Goal: Contribute content: Contribute content

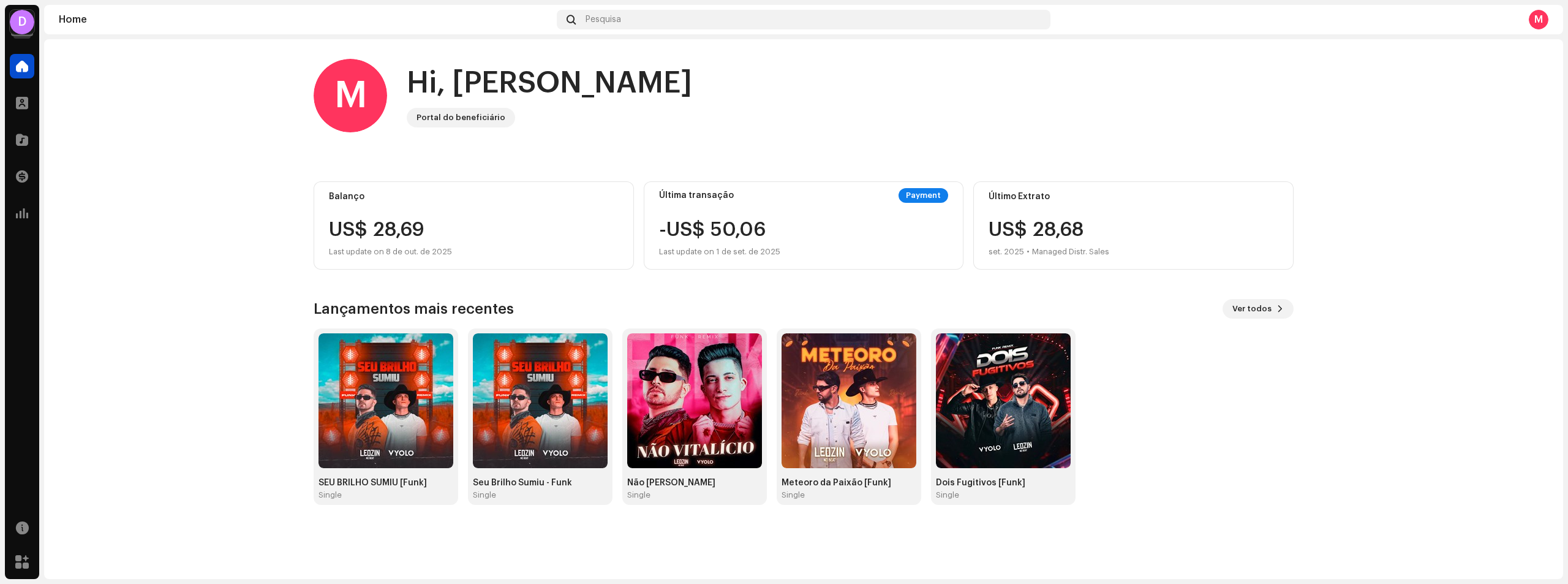
click at [32, 12] on re-a-cover "D" at bounding box center [22, 22] width 24 height 24
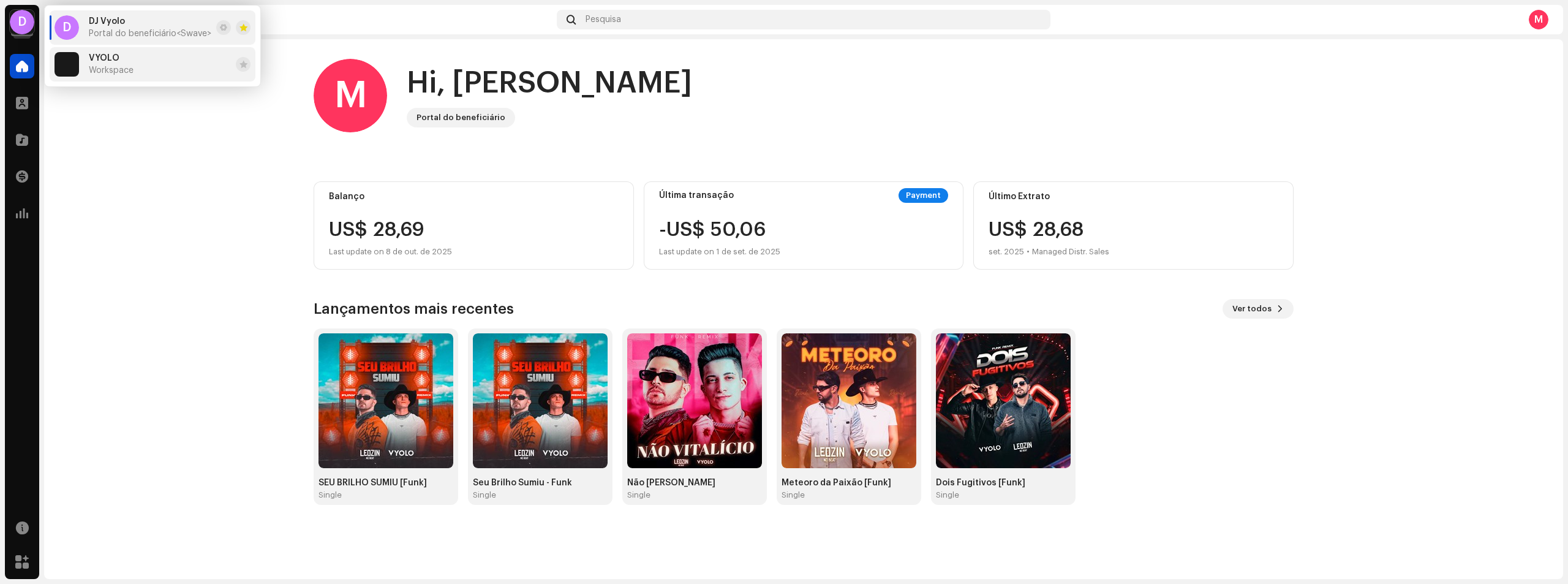
click at [111, 64] on div "VYOLO Workspace" at bounding box center [111, 64] width 45 height 22
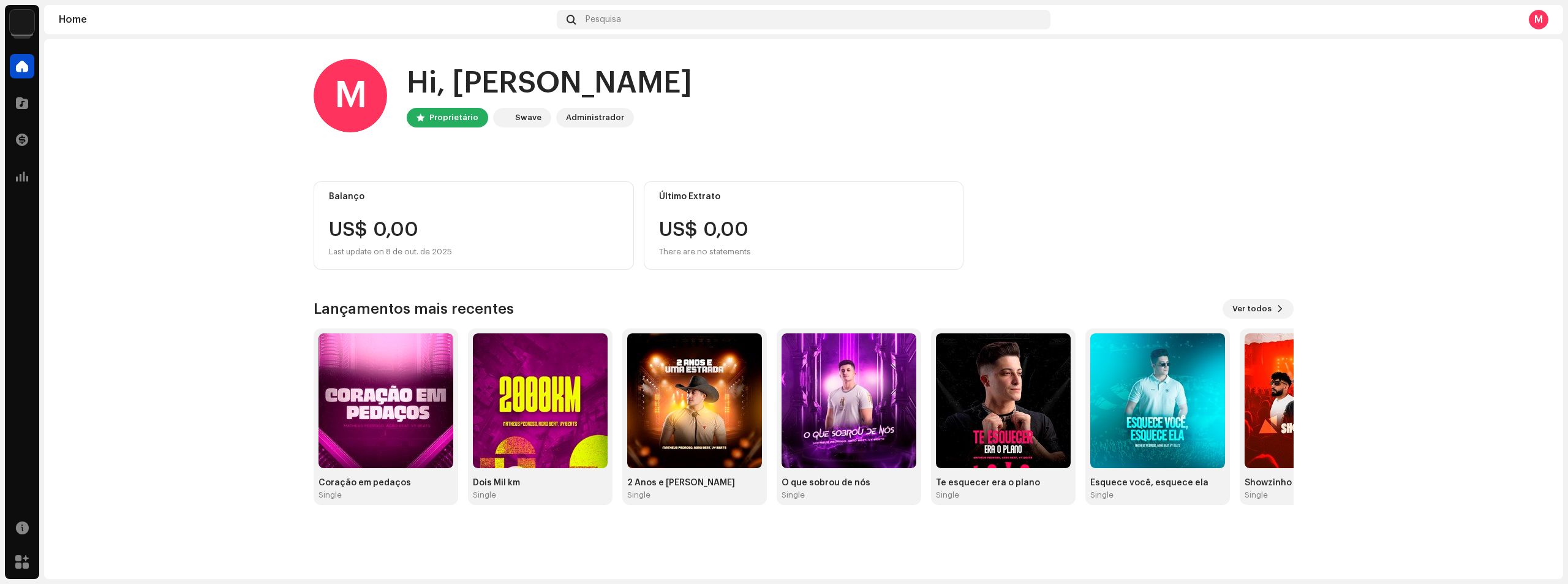
click at [600, 118] on div "Administrador" at bounding box center [595, 118] width 58 height 15
click at [525, 115] on div "Swave" at bounding box center [528, 118] width 27 height 15
click at [1531, 22] on div "M" at bounding box center [1539, 20] width 20 height 20
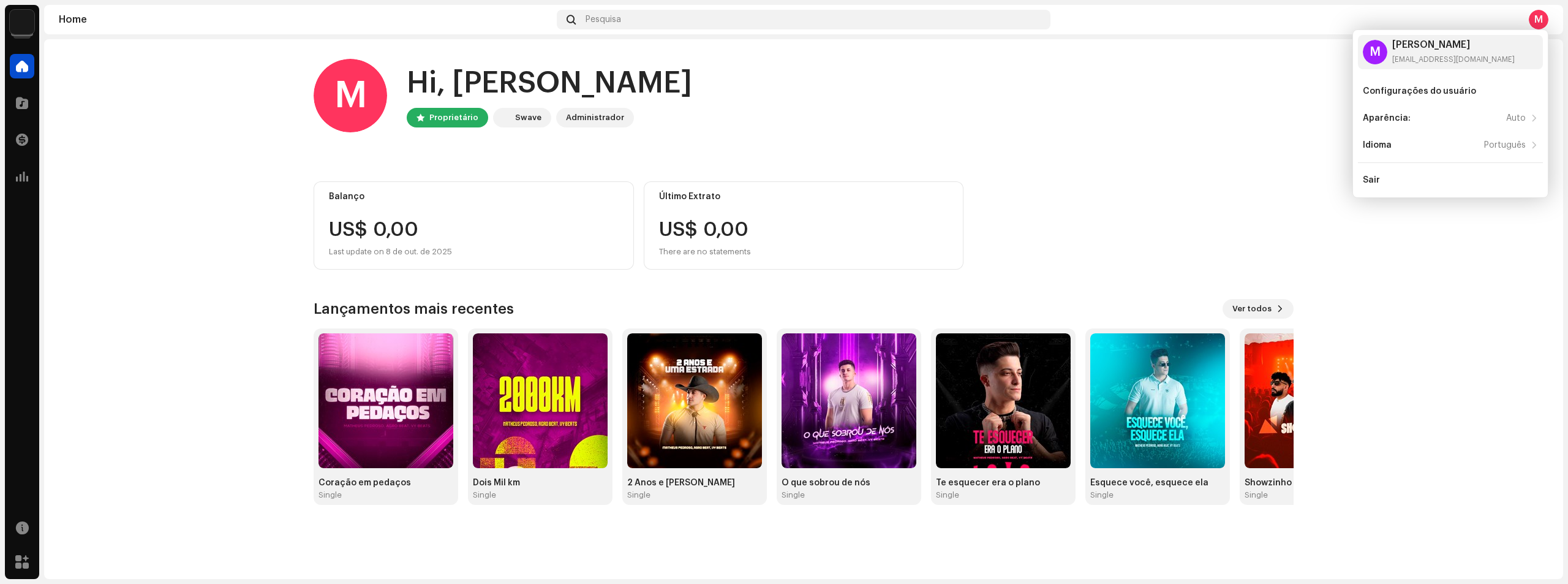
click at [1537, 17] on div "M" at bounding box center [1539, 20] width 20 height 20
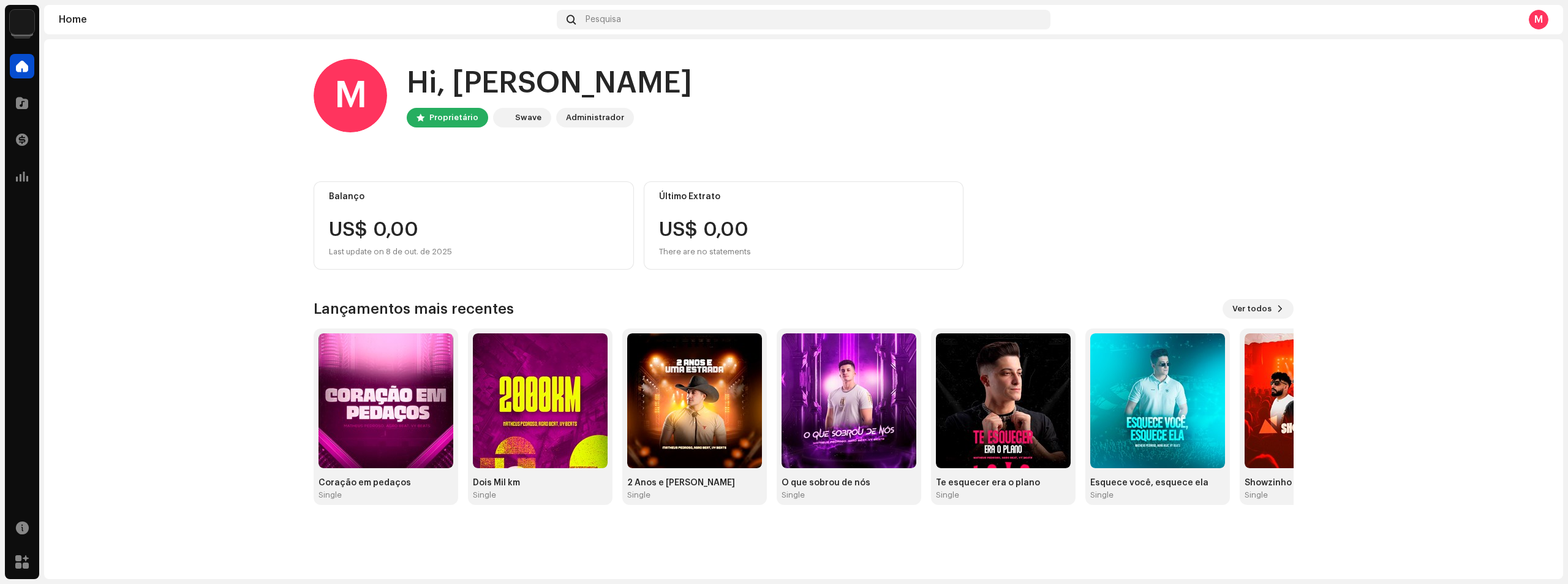
click at [22, 27] on img at bounding box center [22, 22] width 24 height 24
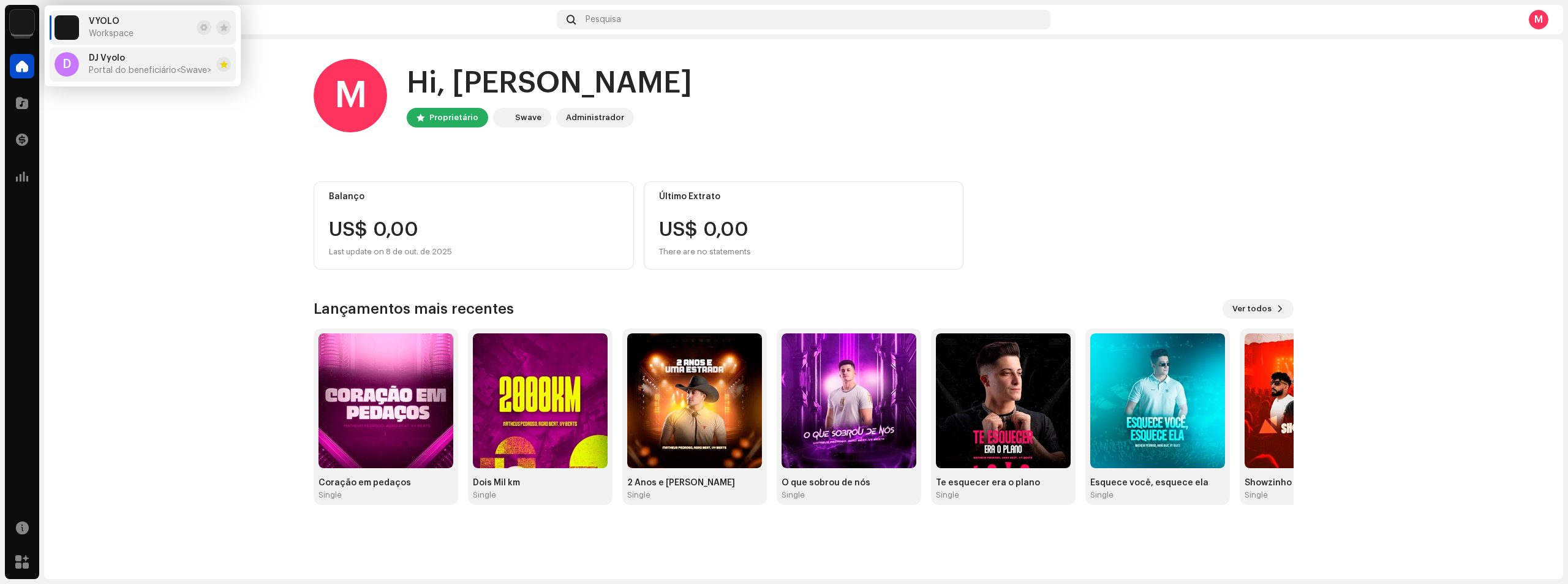
click at [150, 76] on div "D DJ Vyolo Portal do beneficiário <Swave>" at bounding box center [133, 64] width 157 height 24
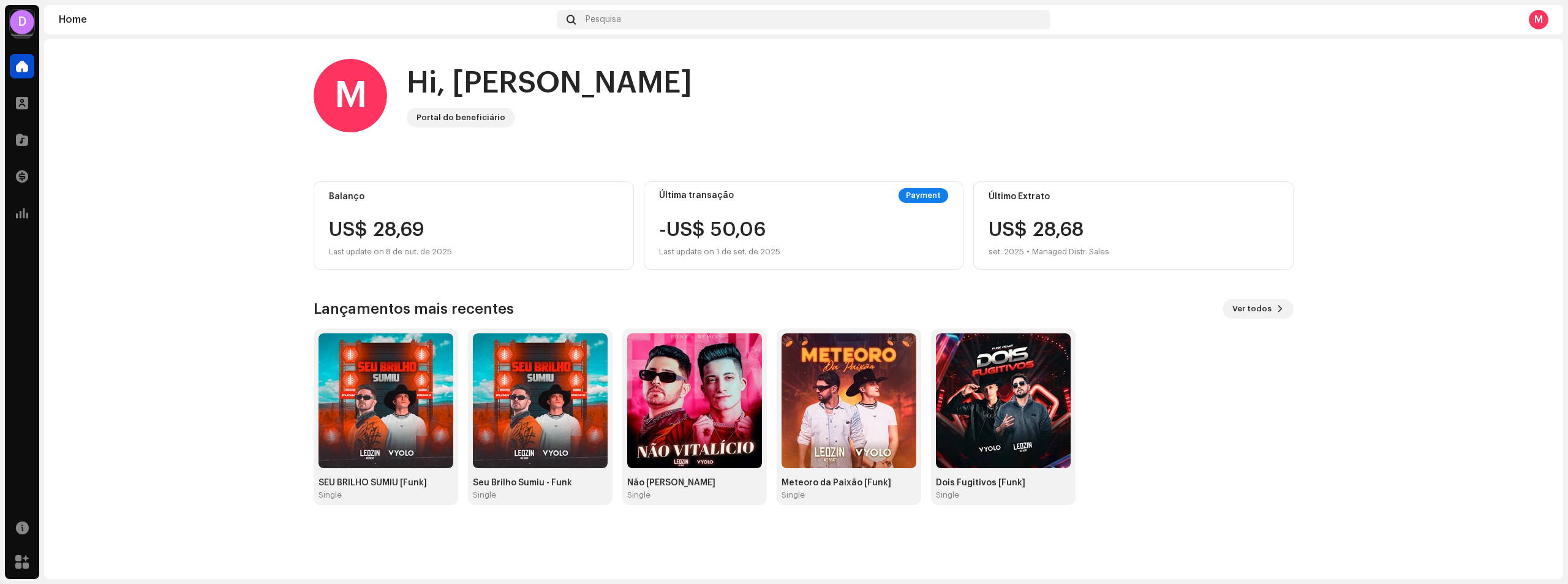
click at [13, 20] on div "D" at bounding box center [22, 22] width 24 height 24
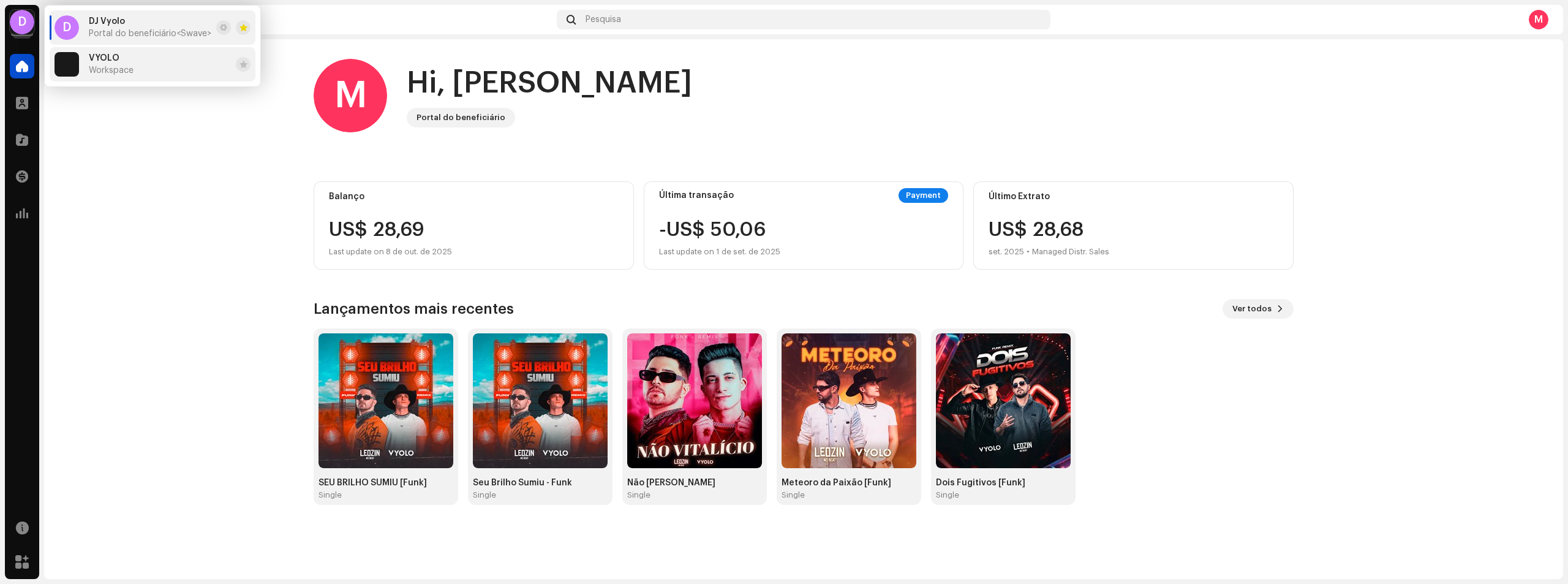
click at [136, 69] on li "VYOLO Workspace" at bounding box center [153, 64] width 206 height 34
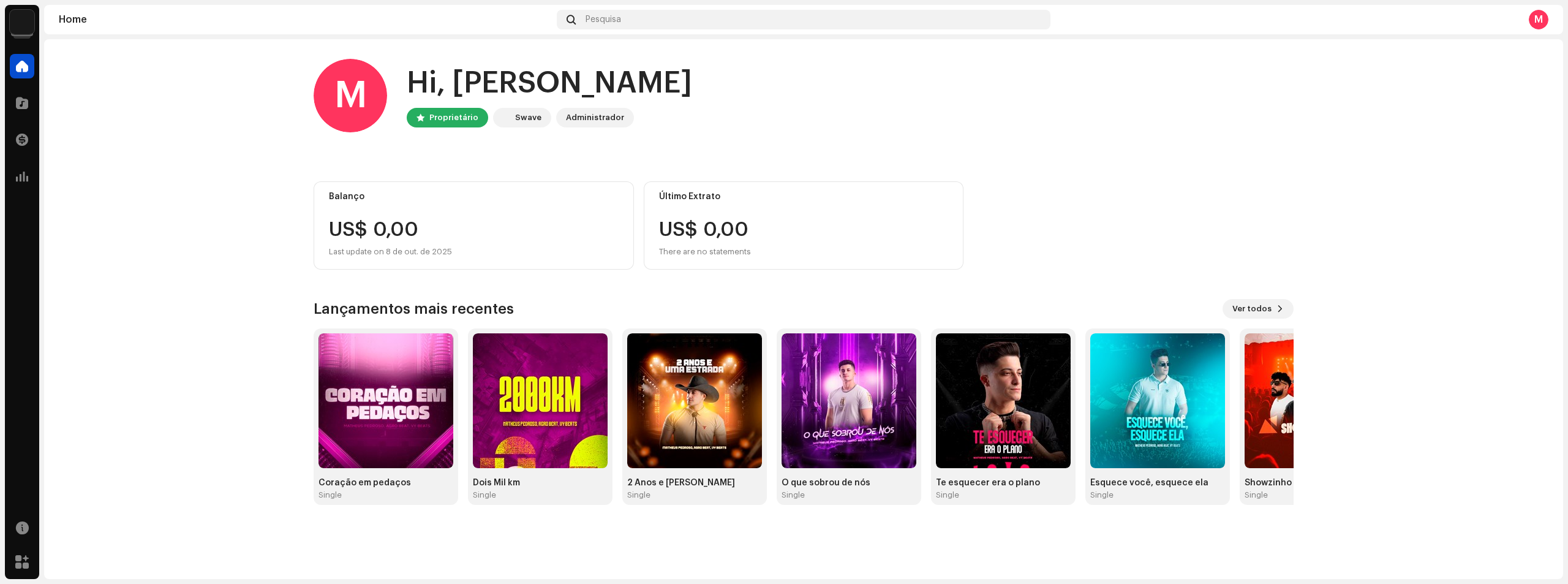
click at [1536, 27] on div "M" at bounding box center [1539, 20] width 20 height 20
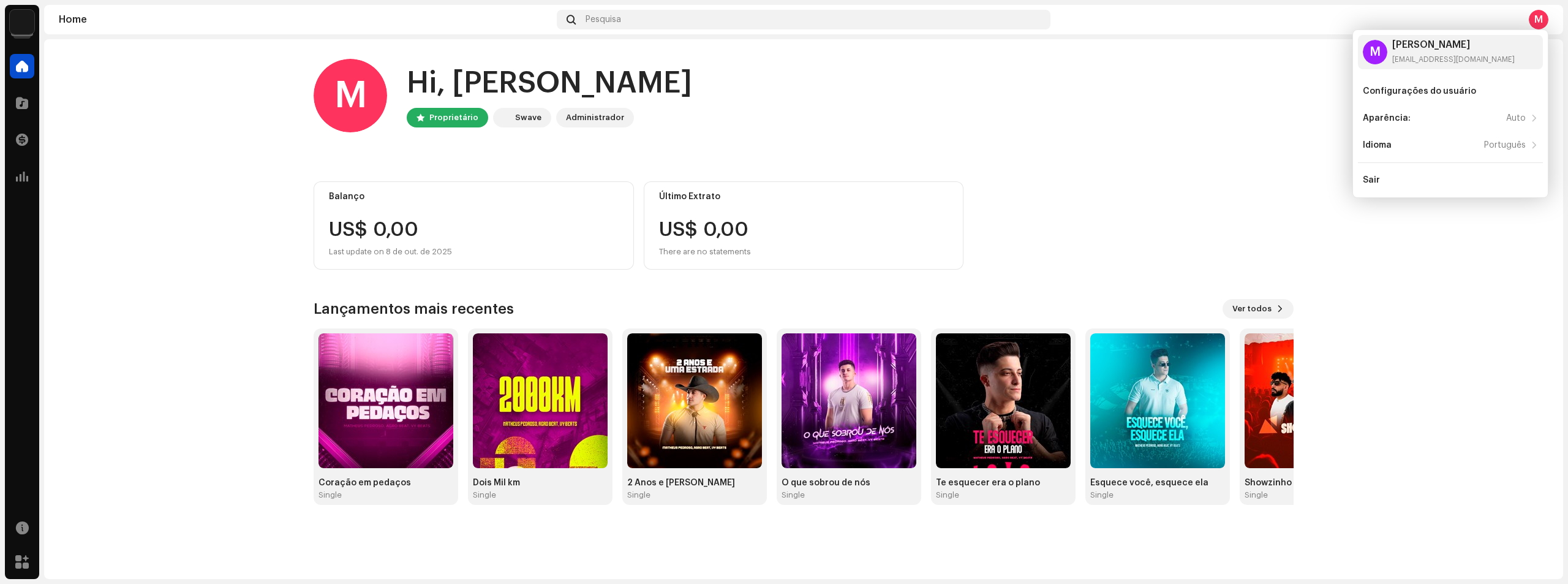
click at [1538, 17] on div "M" at bounding box center [1539, 20] width 20 height 20
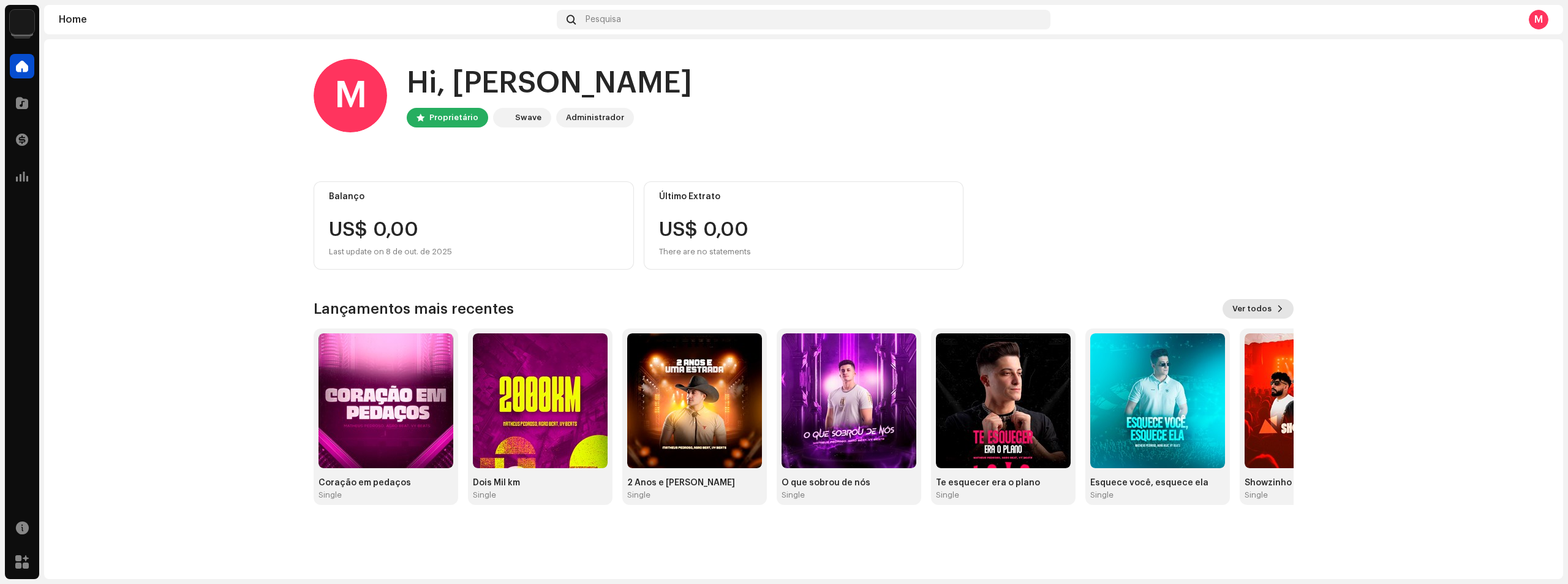
click at [1269, 318] on span "Ver todos" at bounding box center [1251, 309] width 39 height 24
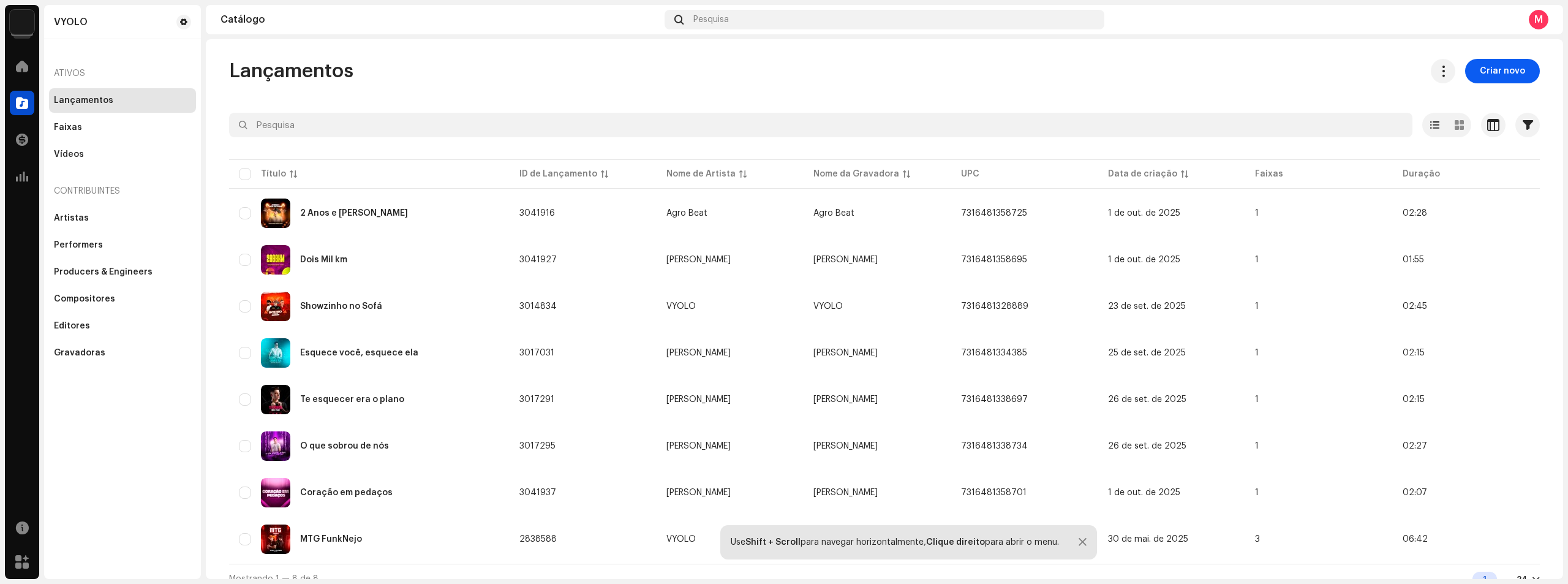
click at [1502, 78] on span "Criar novo" at bounding box center [1502, 71] width 46 height 24
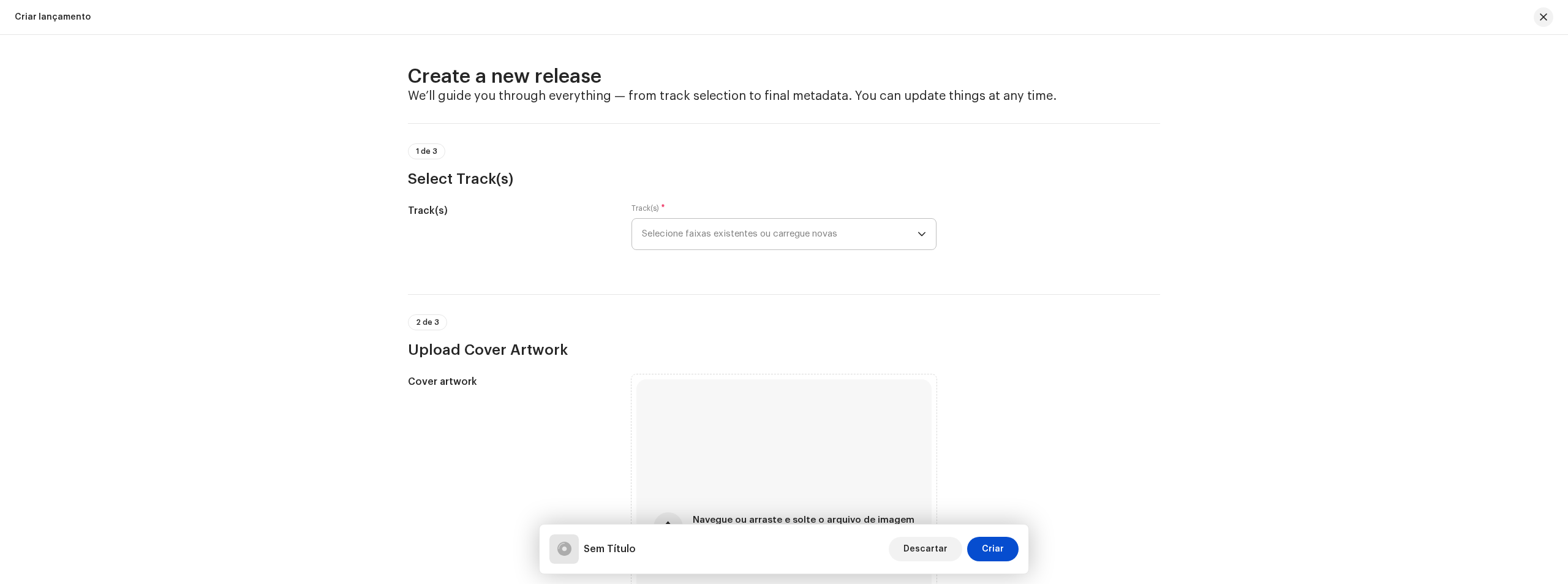
click at [766, 231] on span "Selecione faixas existentes ou carregue novas" at bounding box center [779, 234] width 275 height 31
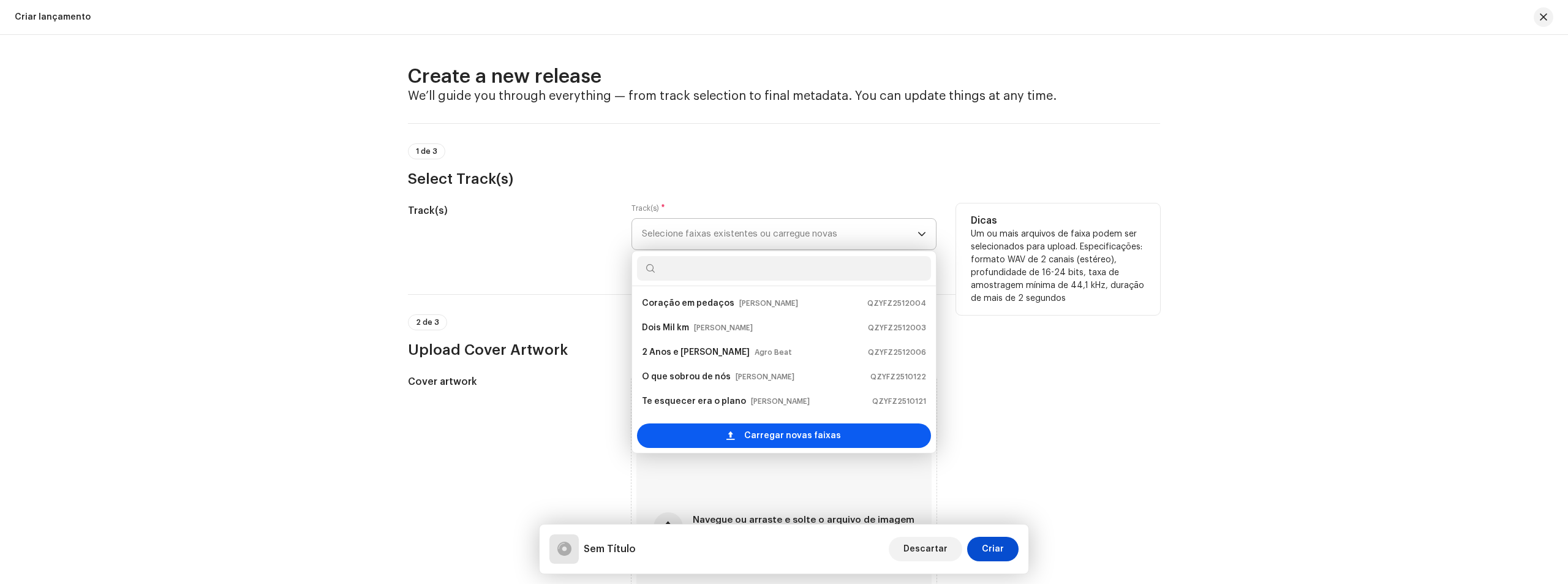
scroll to position [20, 0]
click at [780, 434] on span "Carregar novas faixas" at bounding box center [792, 435] width 96 height 24
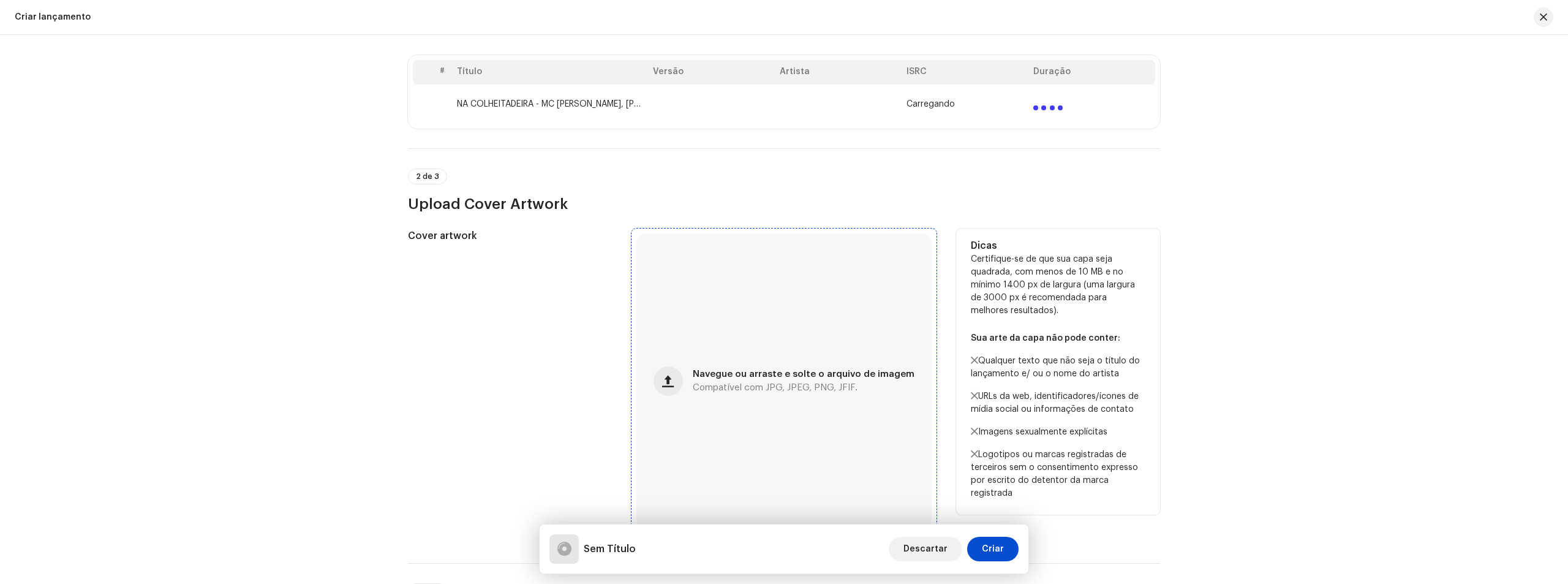
scroll to position [306, 0]
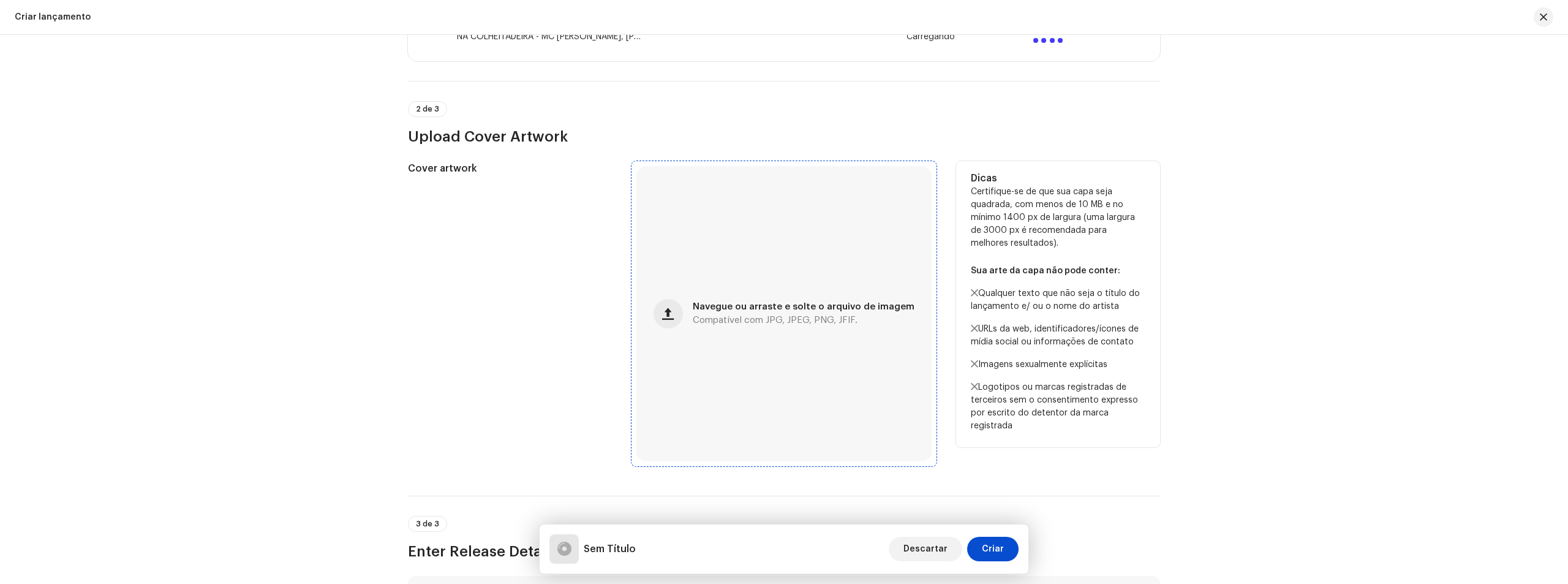
click at [723, 306] on span "Navegue ou arraste e solte o arquivo de imagem" at bounding box center [803, 307] width 222 height 8
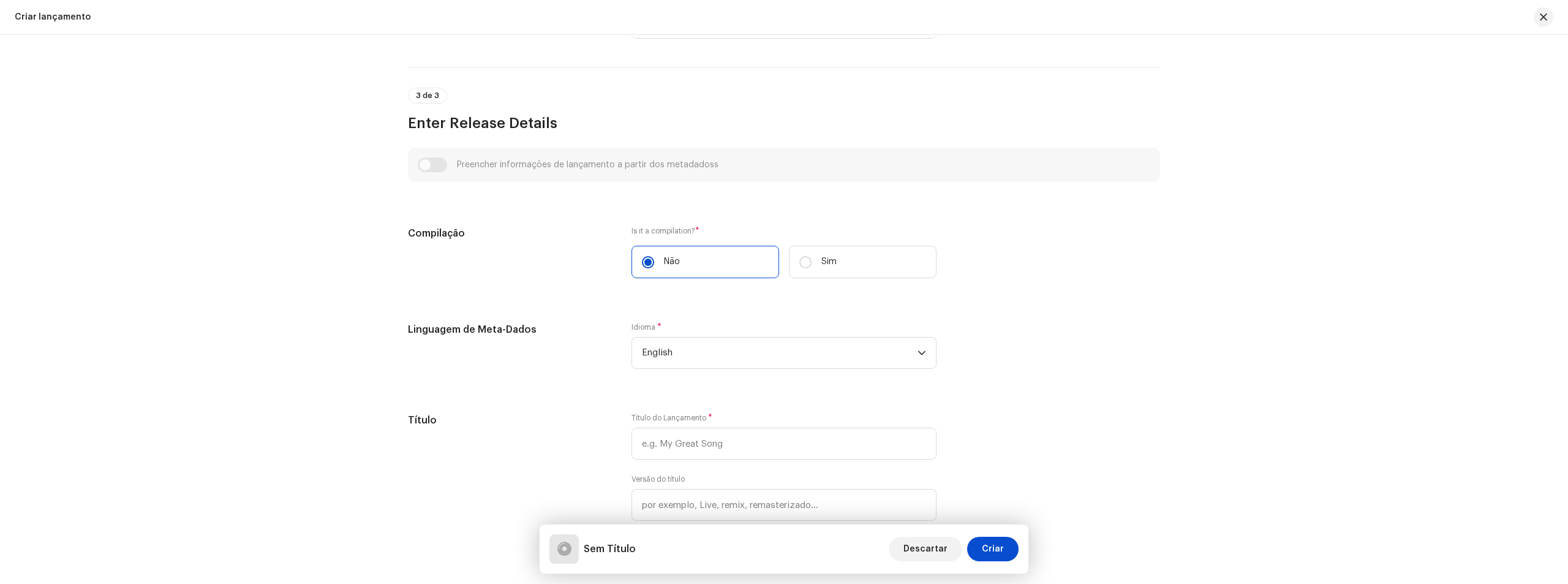
scroll to position [735, 0]
click at [724, 354] on span "English" at bounding box center [779, 352] width 275 height 31
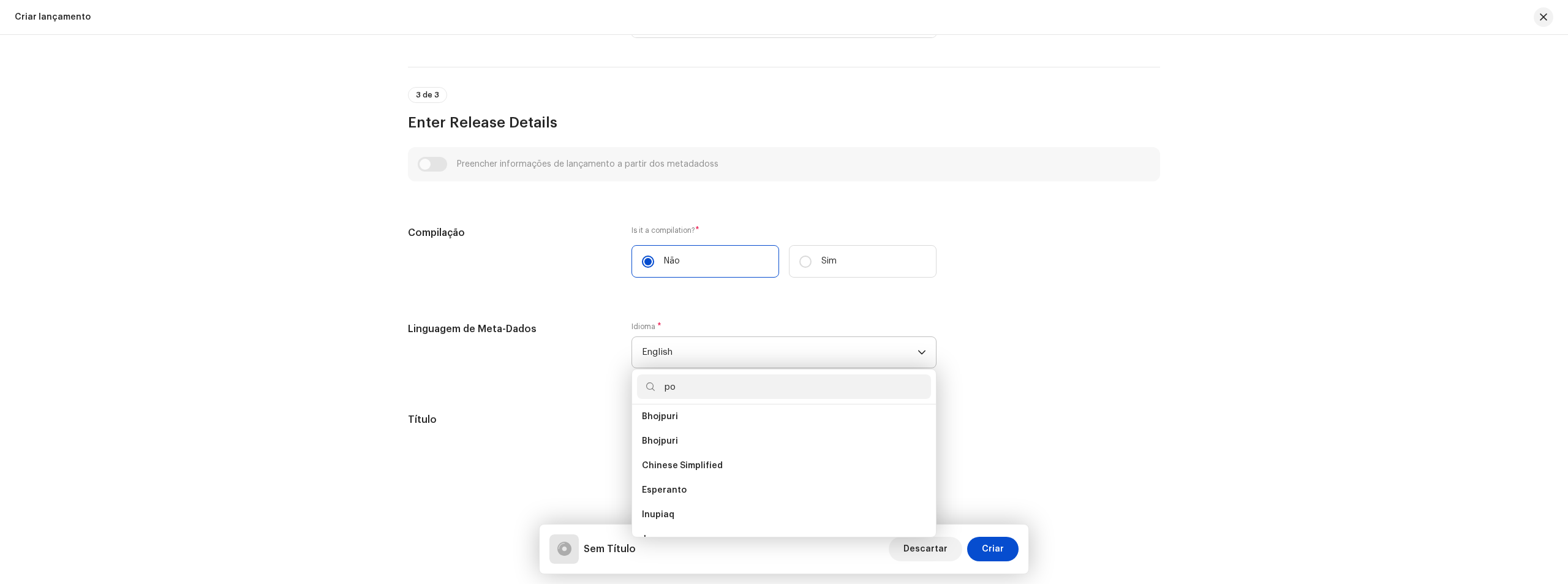
scroll to position [0, 0]
type input "por"
click at [697, 425] on li "Portuguese" at bounding box center [784, 421] width 294 height 24
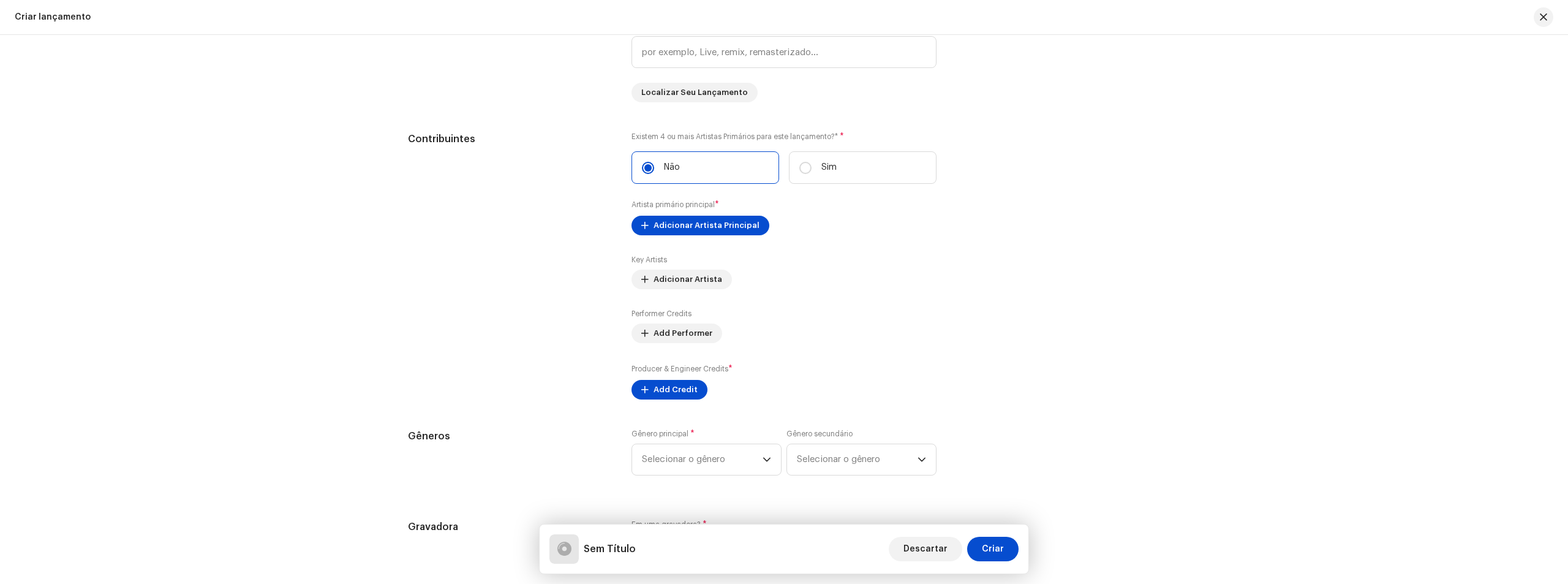
scroll to position [981, 0]
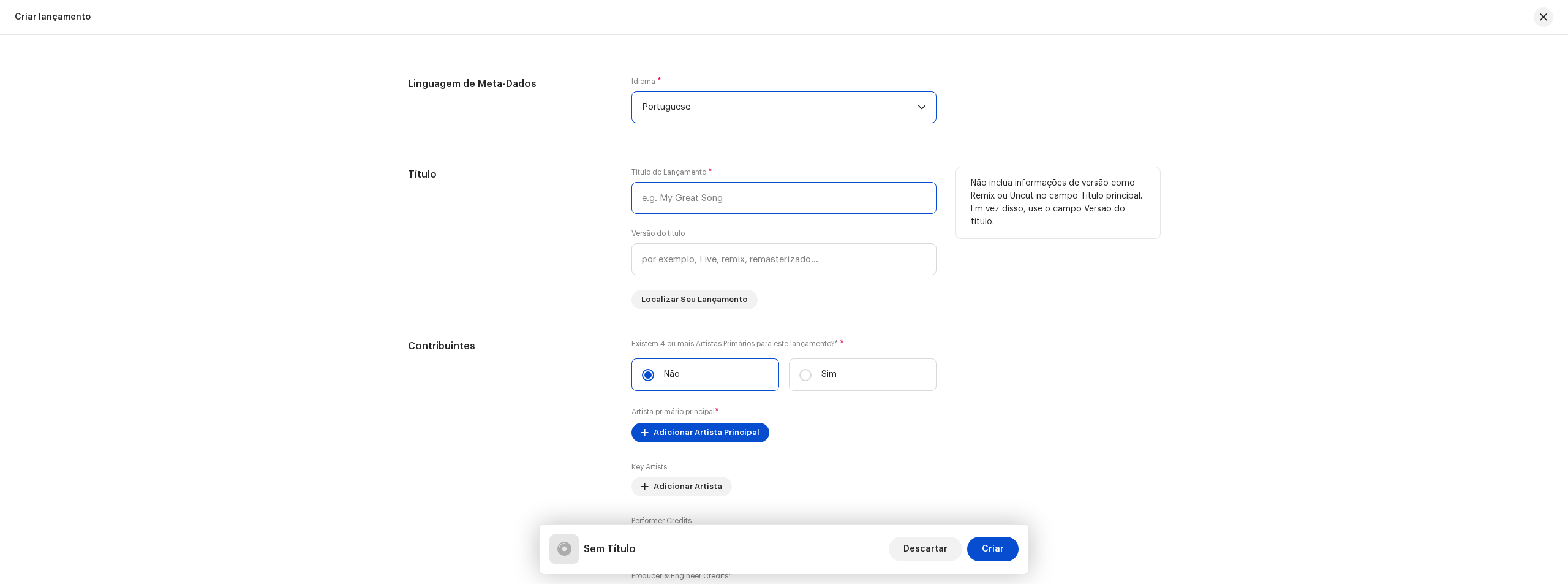
click at [702, 204] on input "text" at bounding box center [783, 198] width 305 height 32
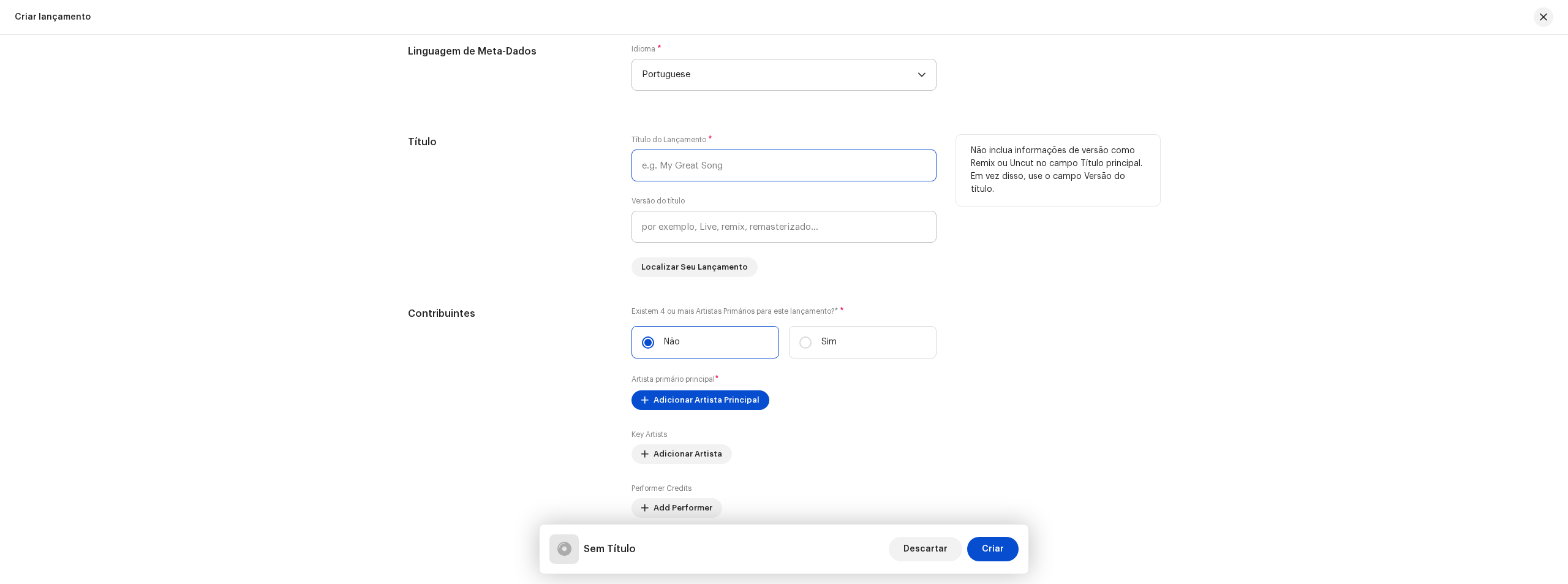
scroll to position [1042, 0]
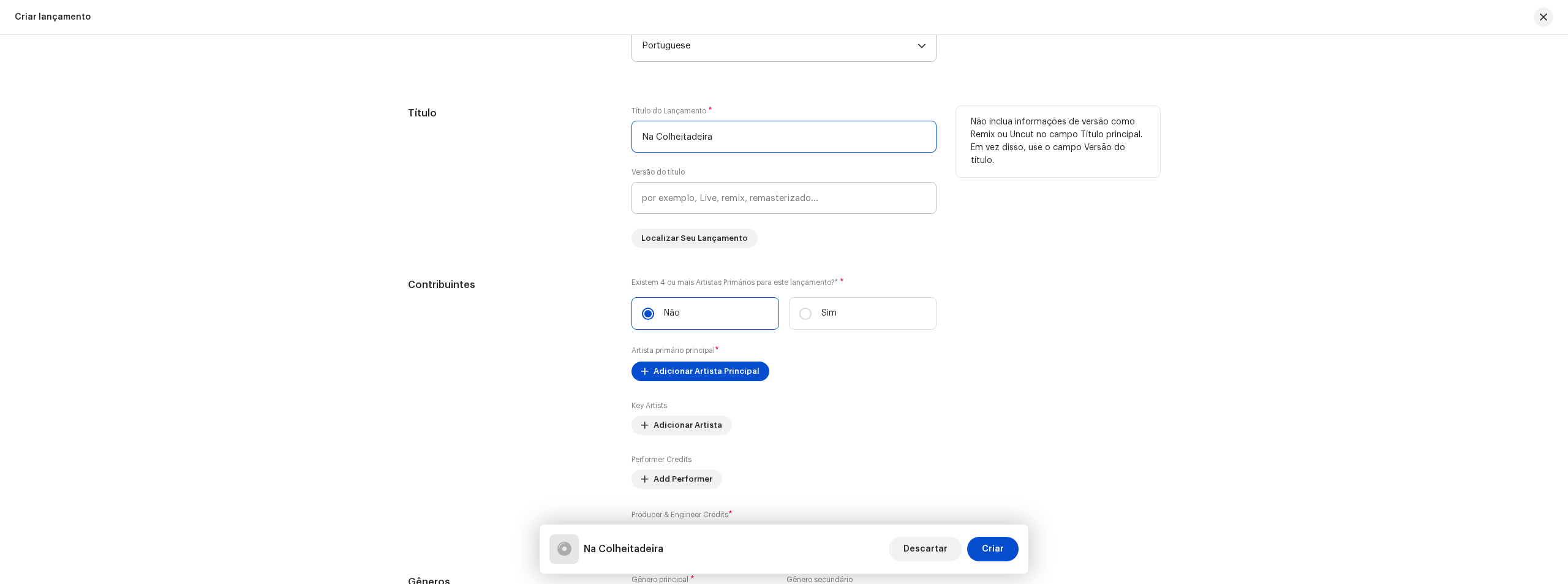
type input "Na Colheitadeira"
click at [709, 204] on input "text" at bounding box center [783, 198] width 305 height 32
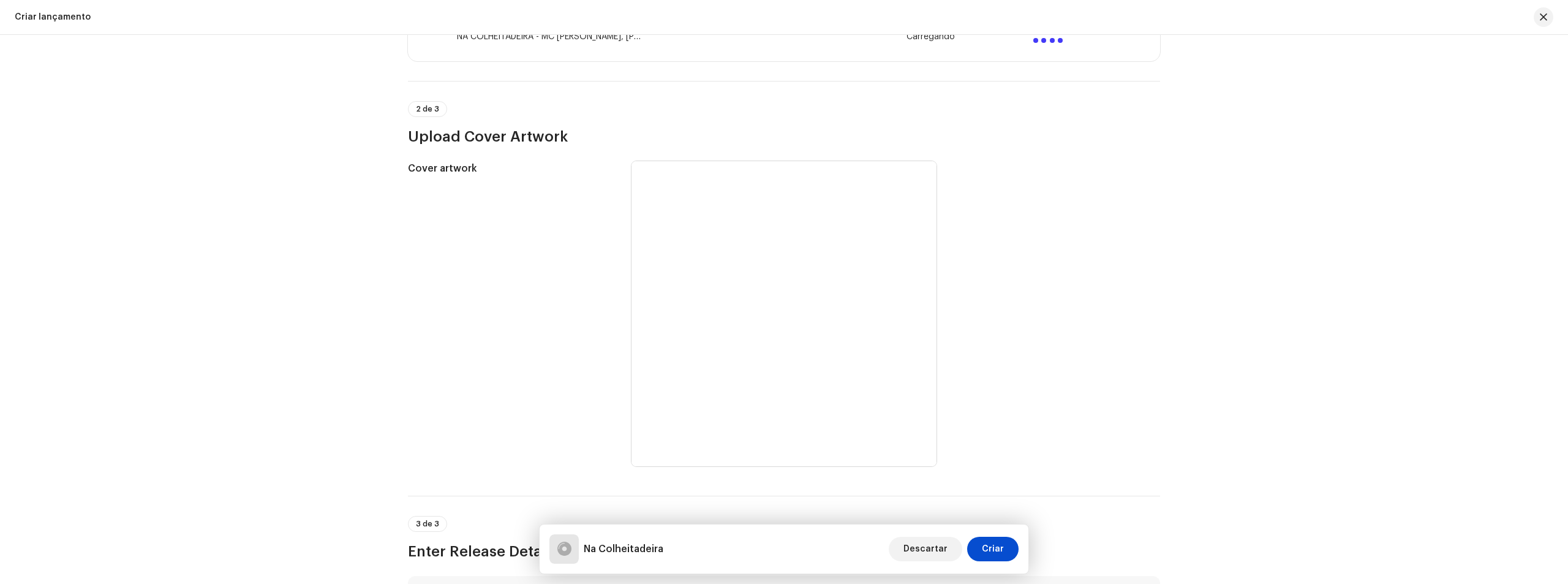
scroll to position [0, 0]
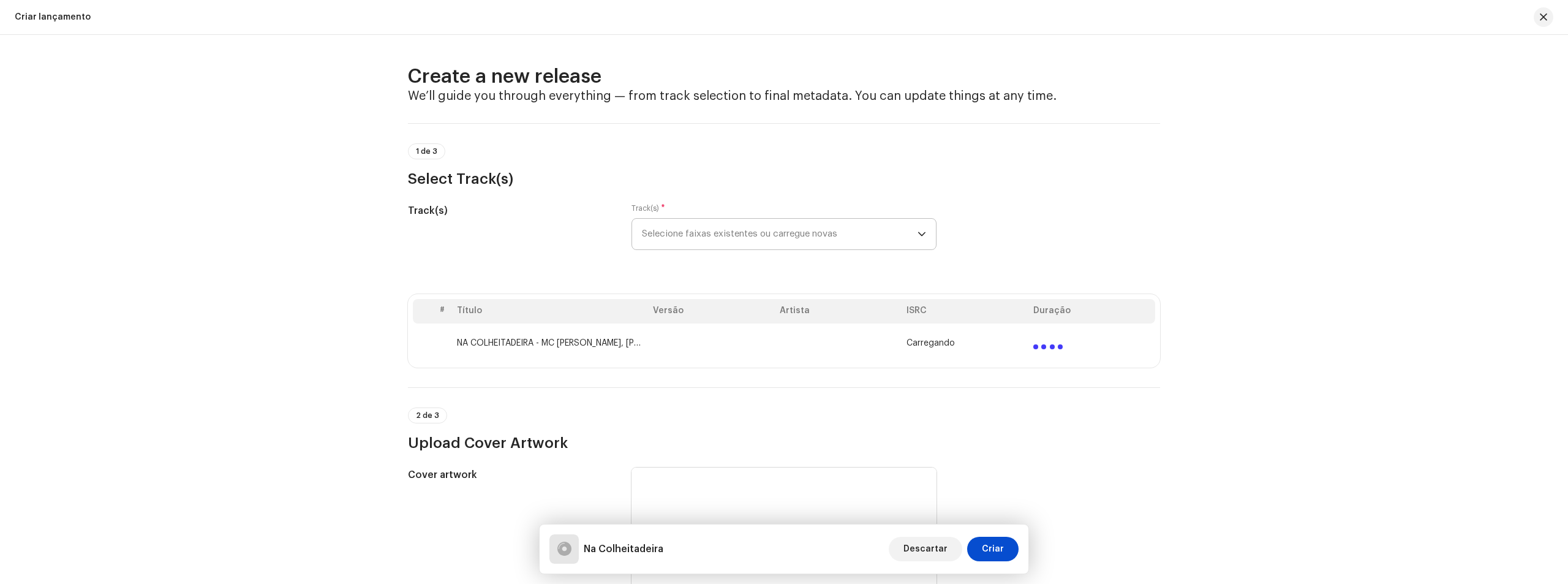
click at [874, 339] on td at bounding box center [838, 343] width 126 height 39
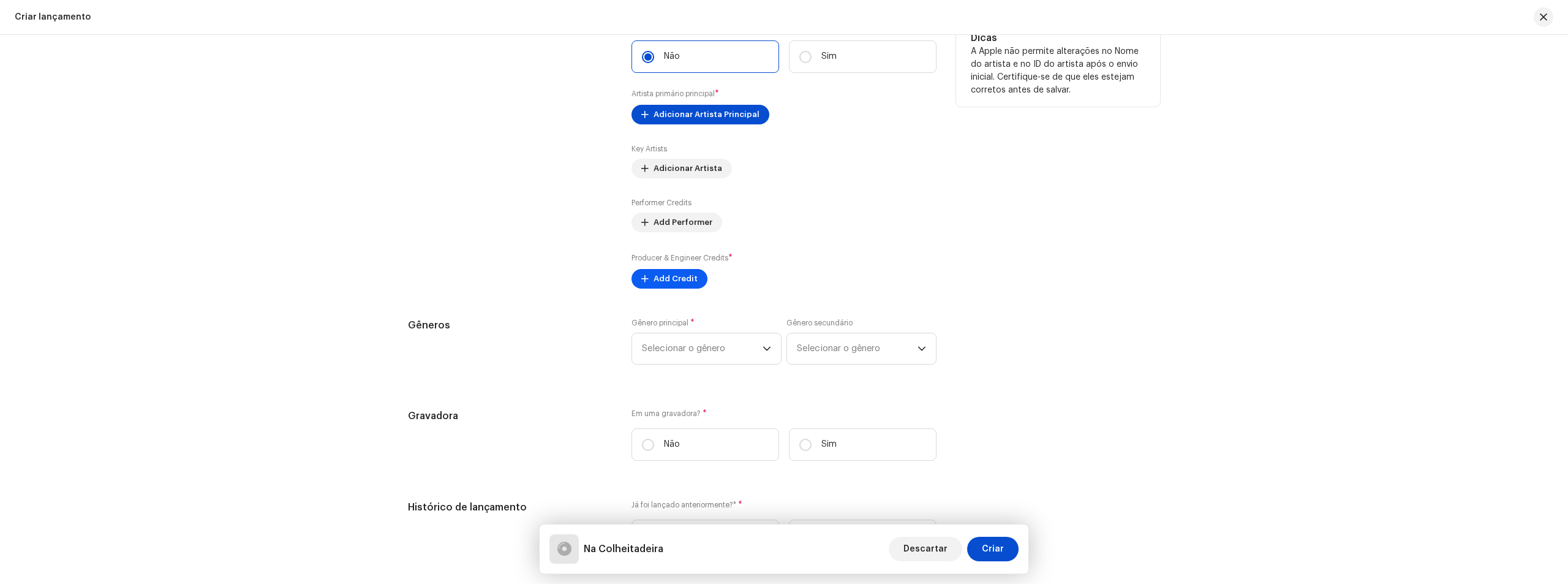
scroll to position [1287, 0]
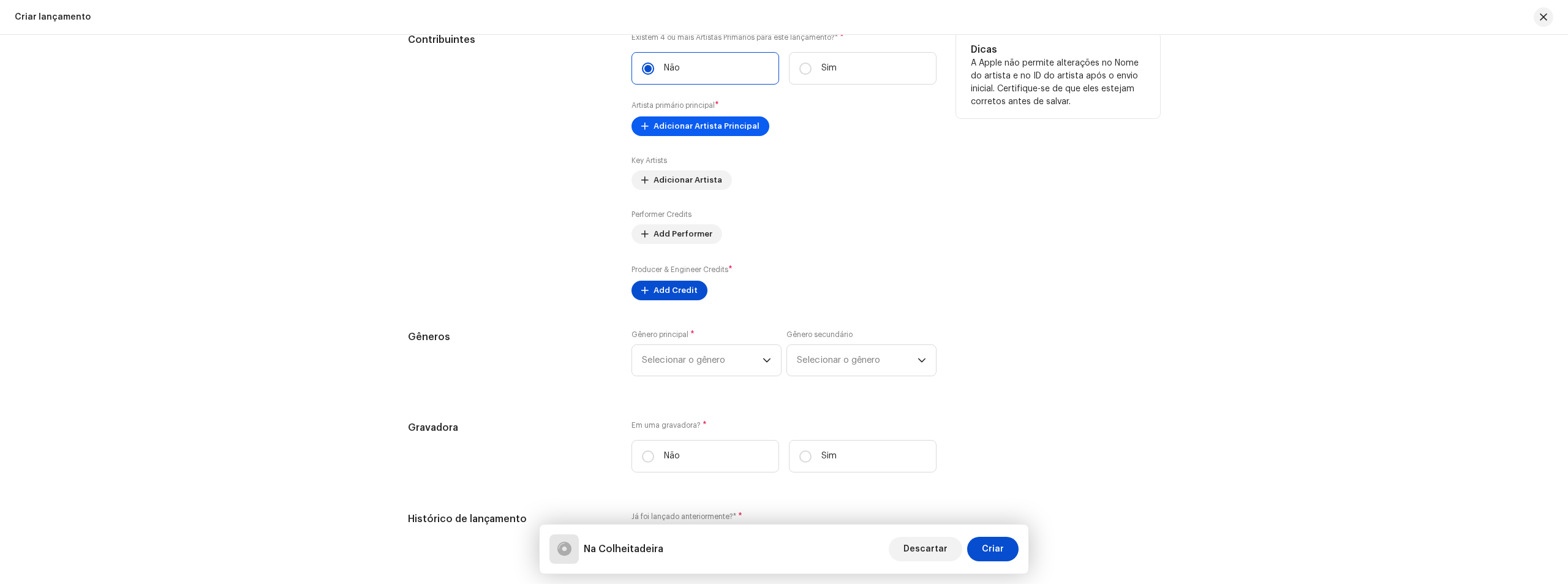
click at [680, 123] on span "Adicionar Artista Principal" at bounding box center [706, 126] width 106 height 24
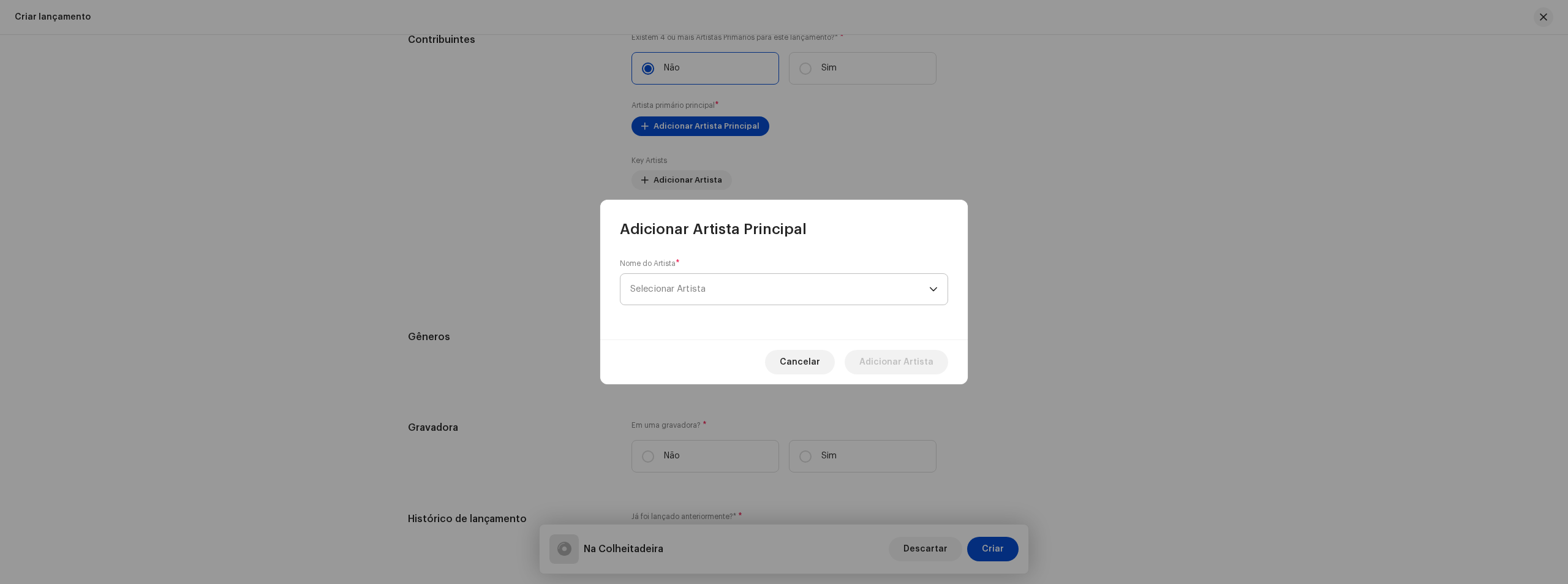
click at [732, 304] on span "Selecionar Artista" at bounding box center [779, 289] width 298 height 31
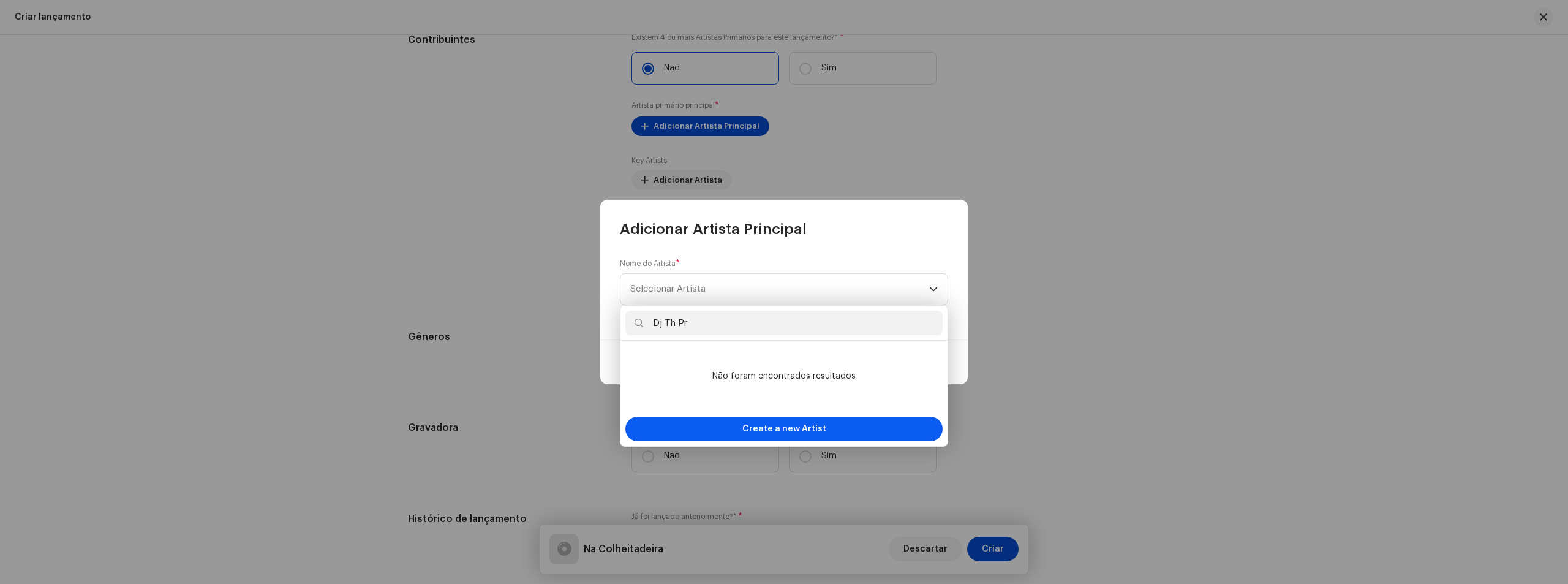
type input "Dj Th Pr"
click at [759, 418] on span "Create a new Artist" at bounding box center [784, 428] width 84 height 24
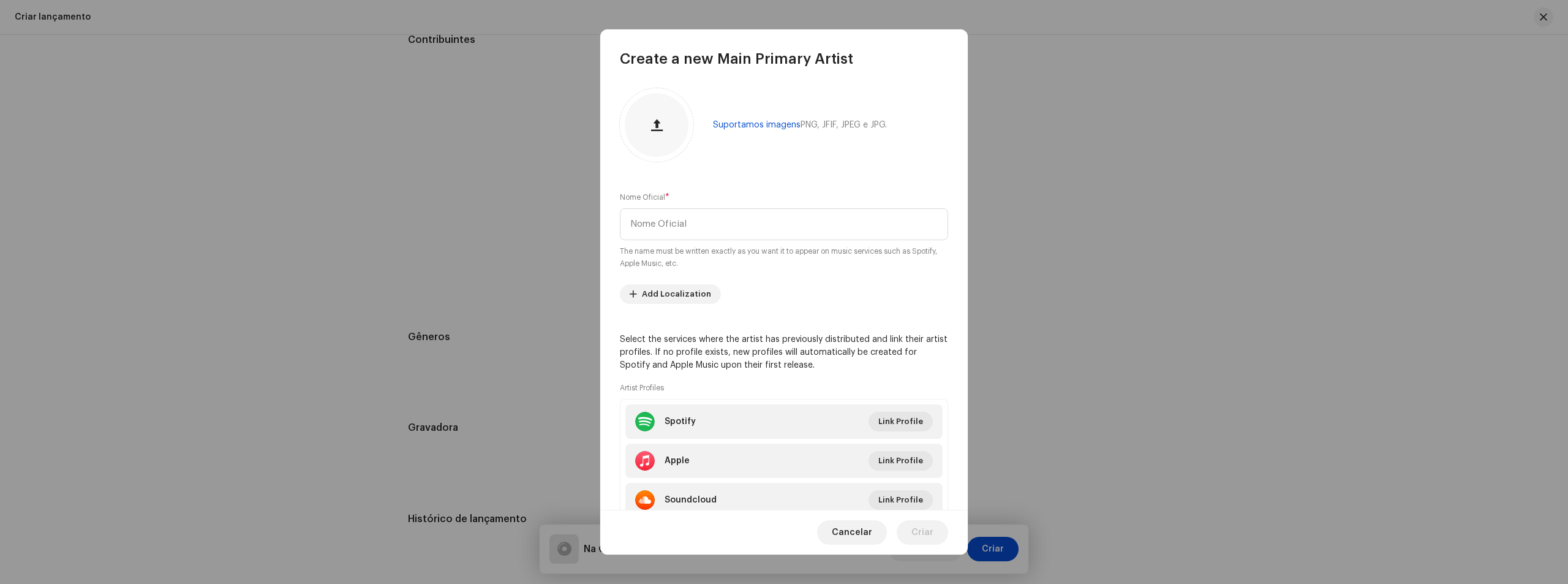
click at [714, 243] on div "Nome Oficial * The name must be written exactly as you want it to appear on mus…" at bounding box center [783, 230] width 328 height 78
click at [714, 218] on input "text" at bounding box center [783, 224] width 328 height 32
click at [909, 424] on li "Spotify Link Profile" at bounding box center [784, 421] width 318 height 34
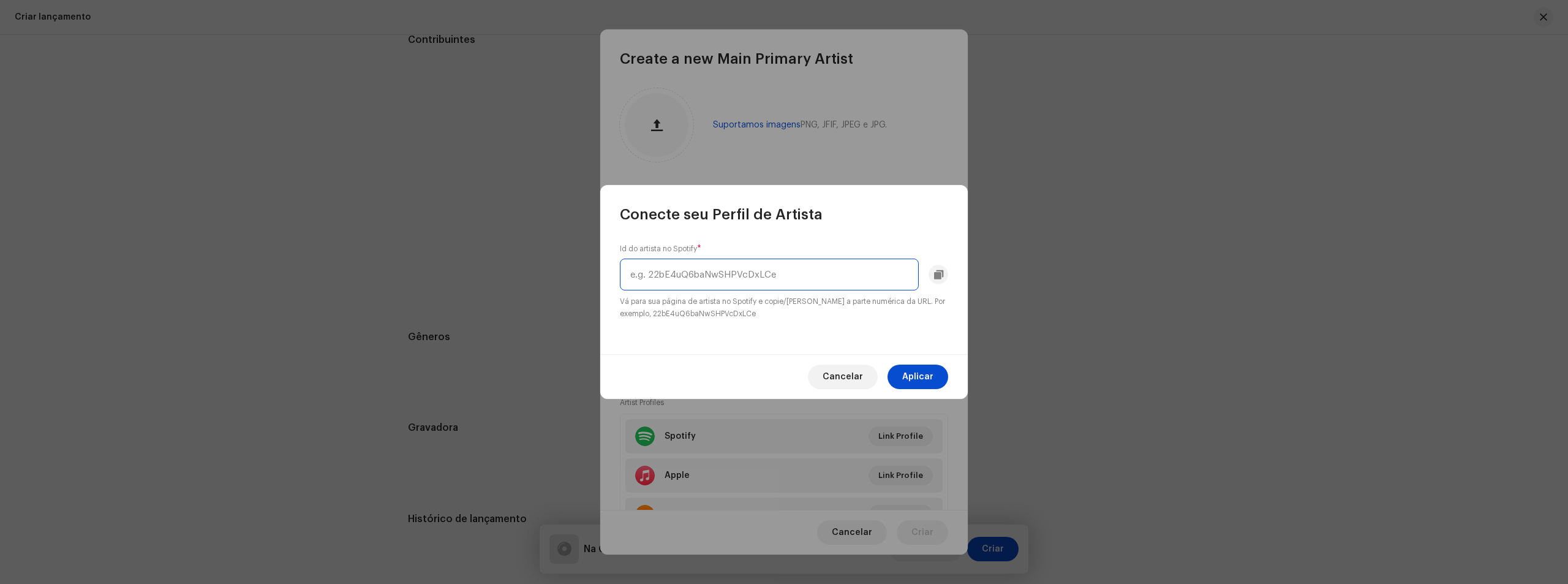
click at [763, 275] on input "text" at bounding box center [768, 275] width 298 height 32
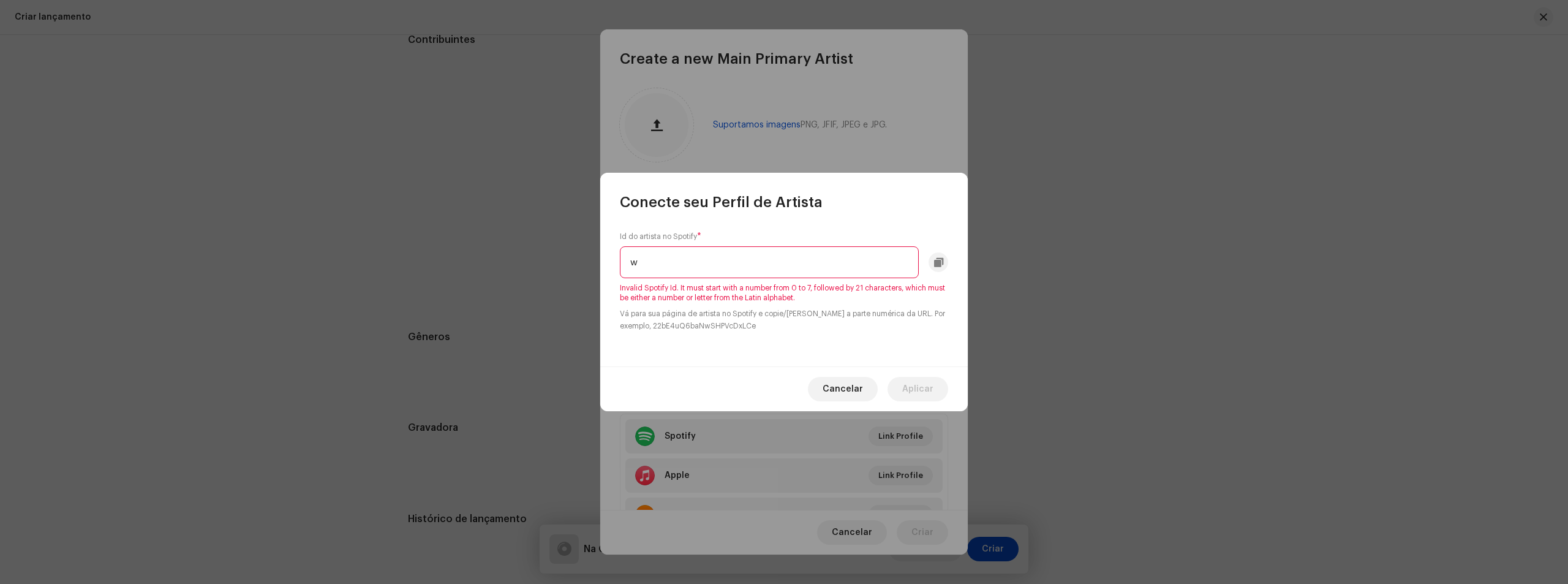
type input "w"
drag, startPoint x: 567, startPoint y: 255, endPoint x: 503, endPoint y: 260, distance: 64.2
click at [503, 260] on div "Conecte seu Perfil de Artista Id do artista no Spotify * w Invalid Spotify Id. …" at bounding box center [784, 292] width 1568 height 584
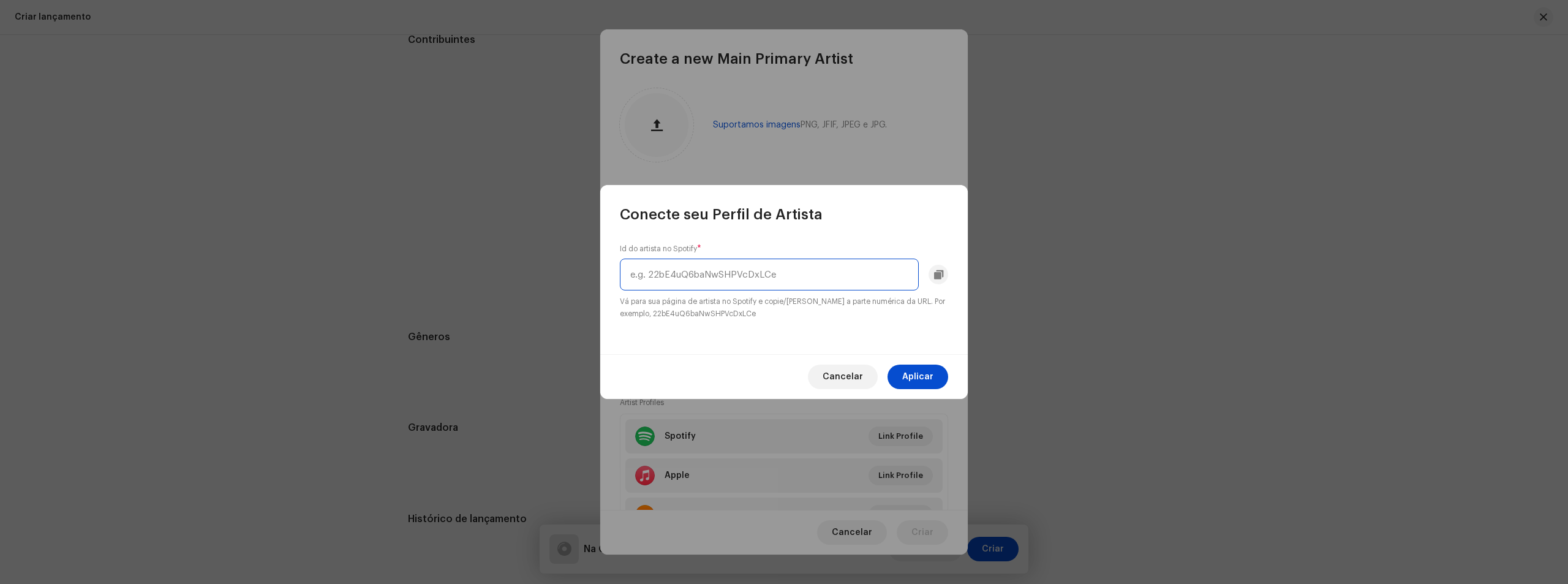
click at [759, 261] on input "text" at bounding box center [768, 275] width 298 height 32
paste input "6B3tFVc2vB9DHQKydDI92e"
type input "6B3tFVc2vB9DHQKydDI92e"
click at [940, 377] on button "Aplicar" at bounding box center [917, 376] width 61 height 24
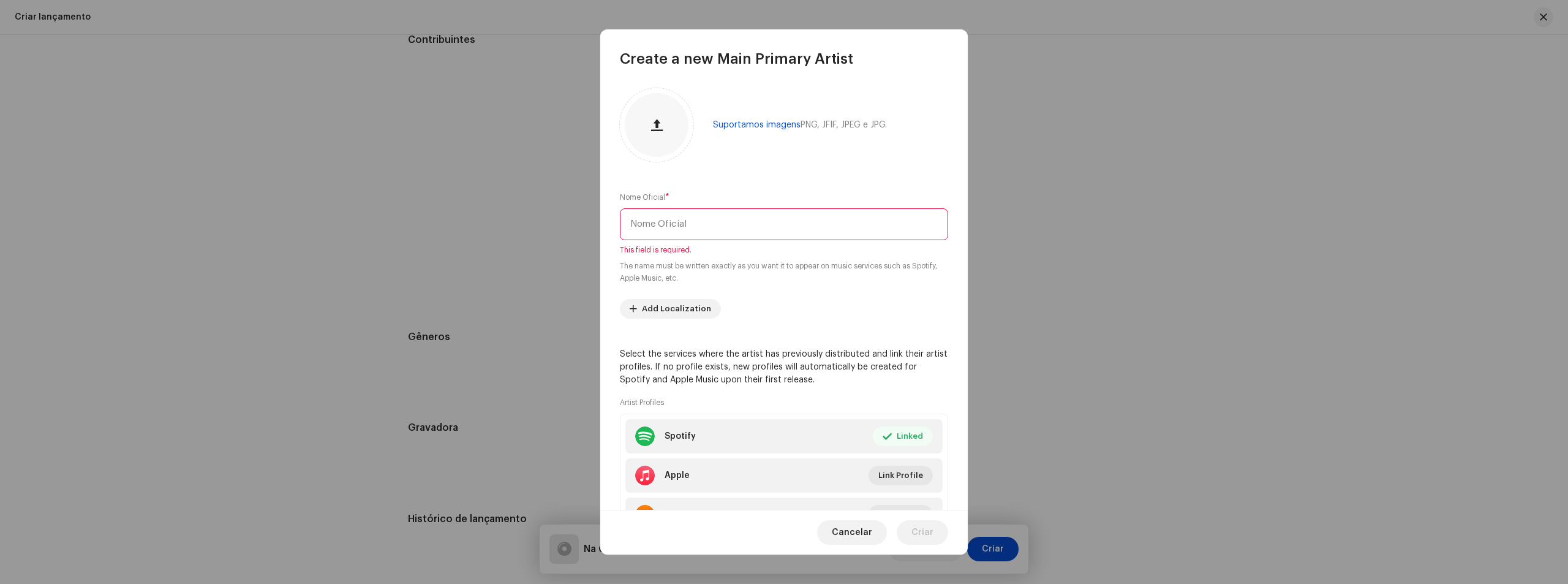
click at [747, 236] on input "text" at bounding box center [783, 224] width 328 height 32
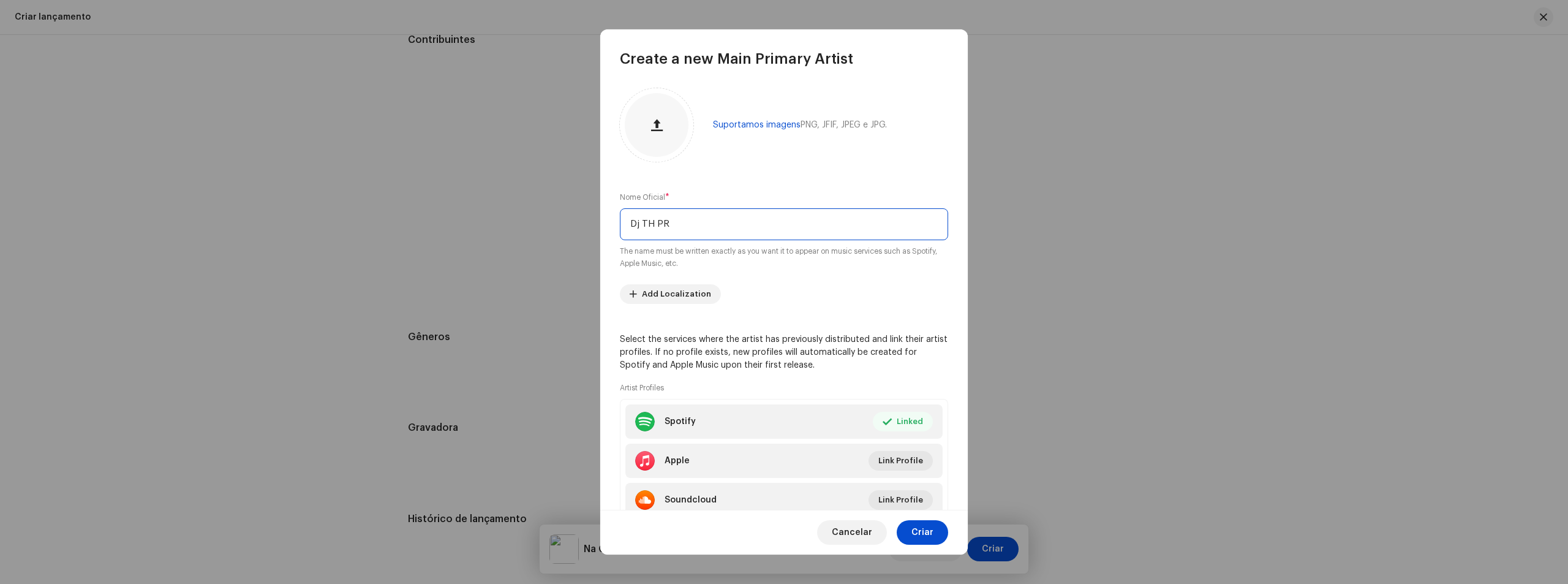
click at [639, 224] on input "Dj TH PR" at bounding box center [783, 224] width 328 height 32
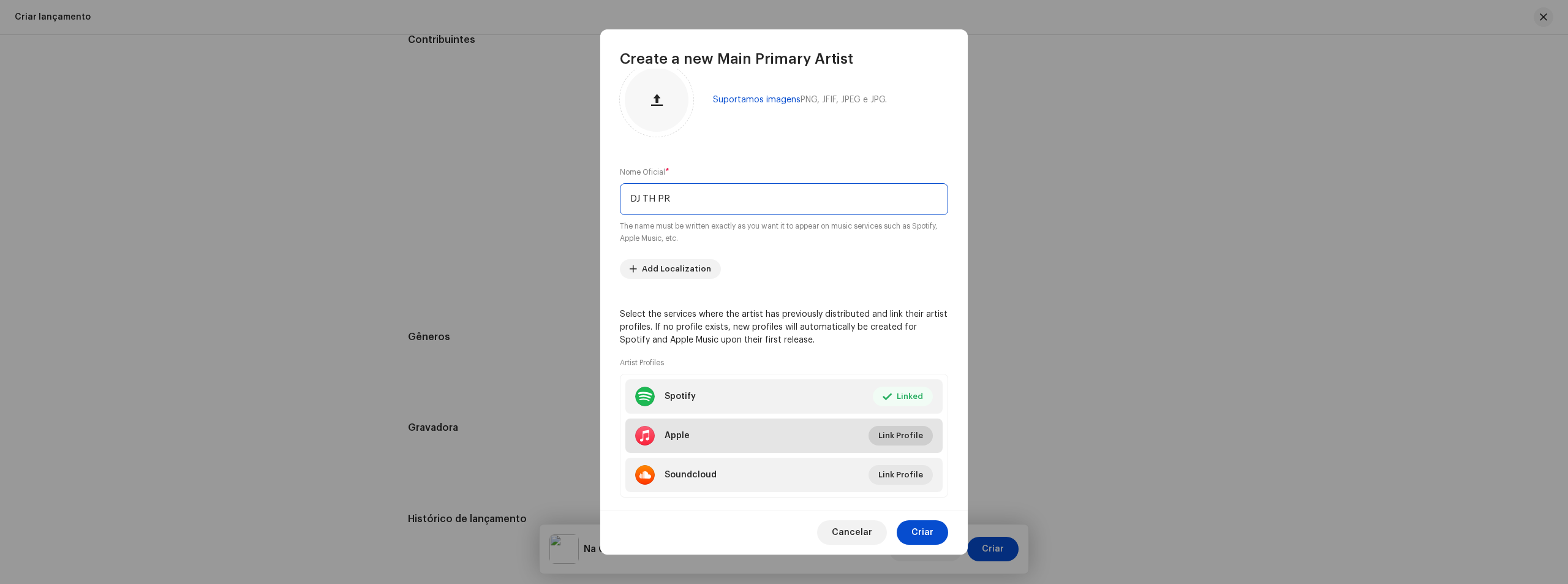
scroll to position [47, 0]
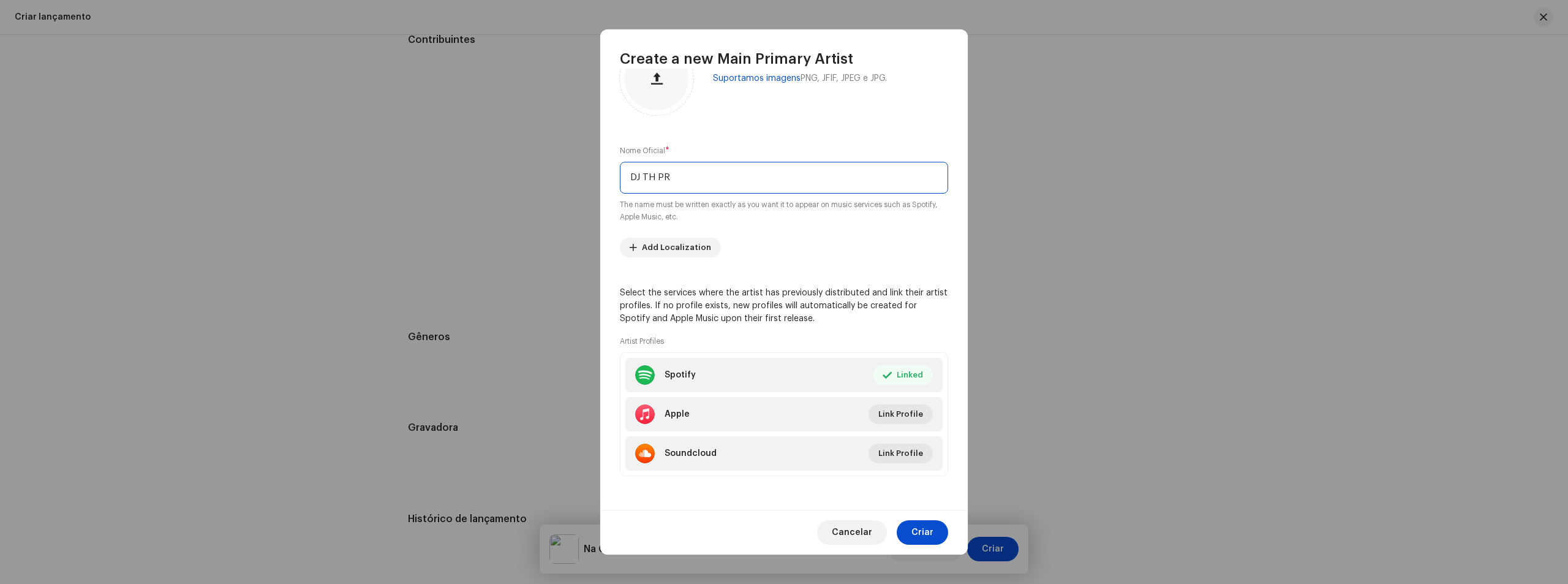
type input "DJ TH PR"
click at [890, 407] on span "Link Profile" at bounding box center [900, 413] width 45 height 24
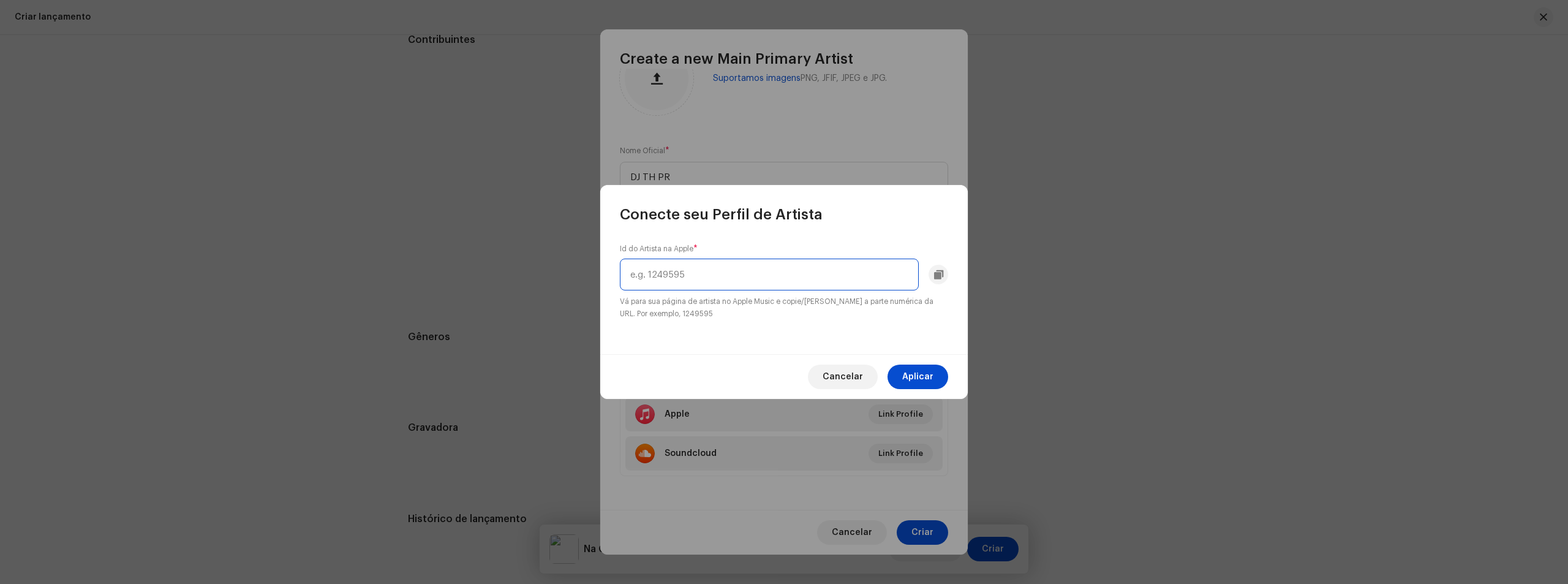
click at [745, 276] on input "text" at bounding box center [768, 275] width 298 height 32
paste input "1711115126"
type input "1711115126"
click at [916, 377] on span "Aplicar" at bounding box center [918, 376] width 32 height 24
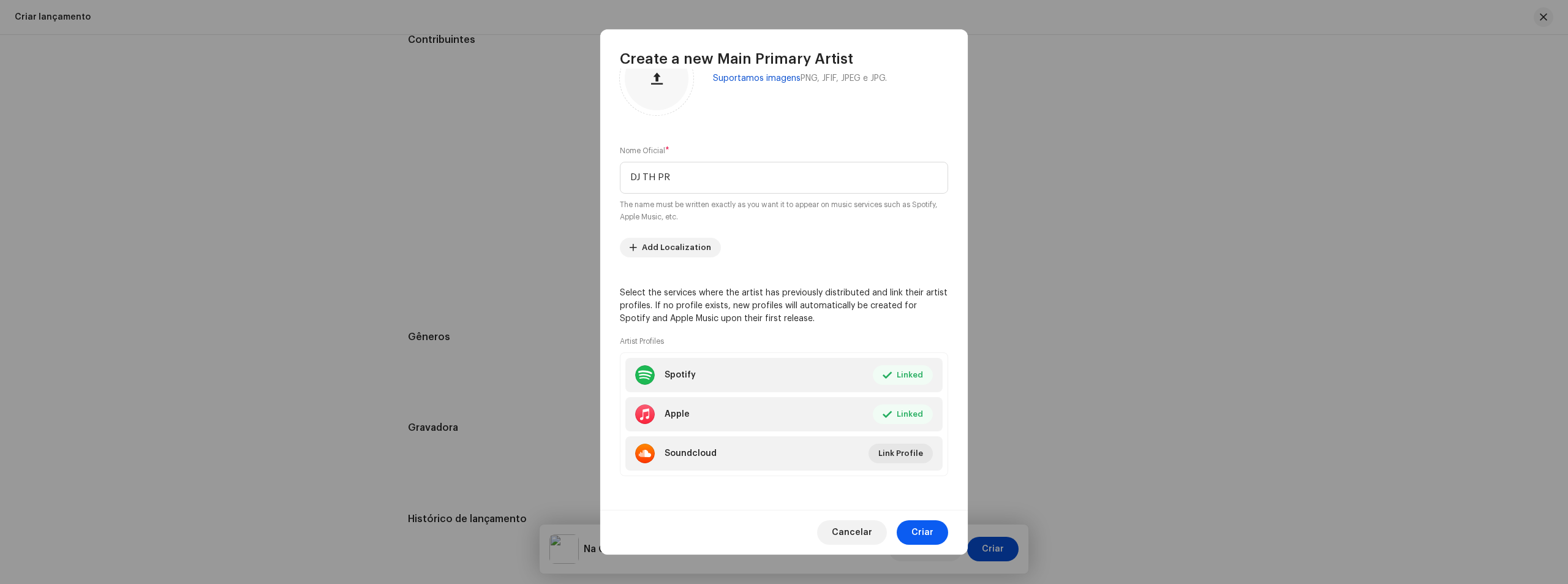
click at [911, 541] on button "Criar" at bounding box center [922, 532] width 52 height 24
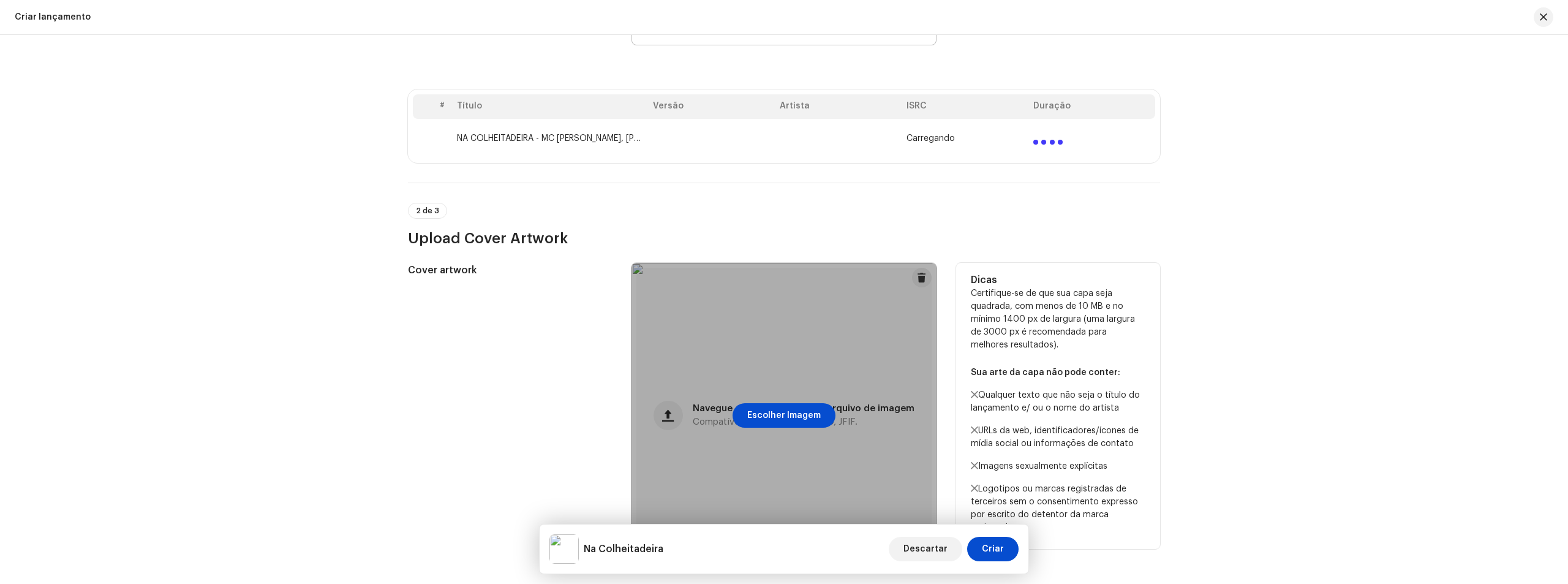
scroll to position [0, 0]
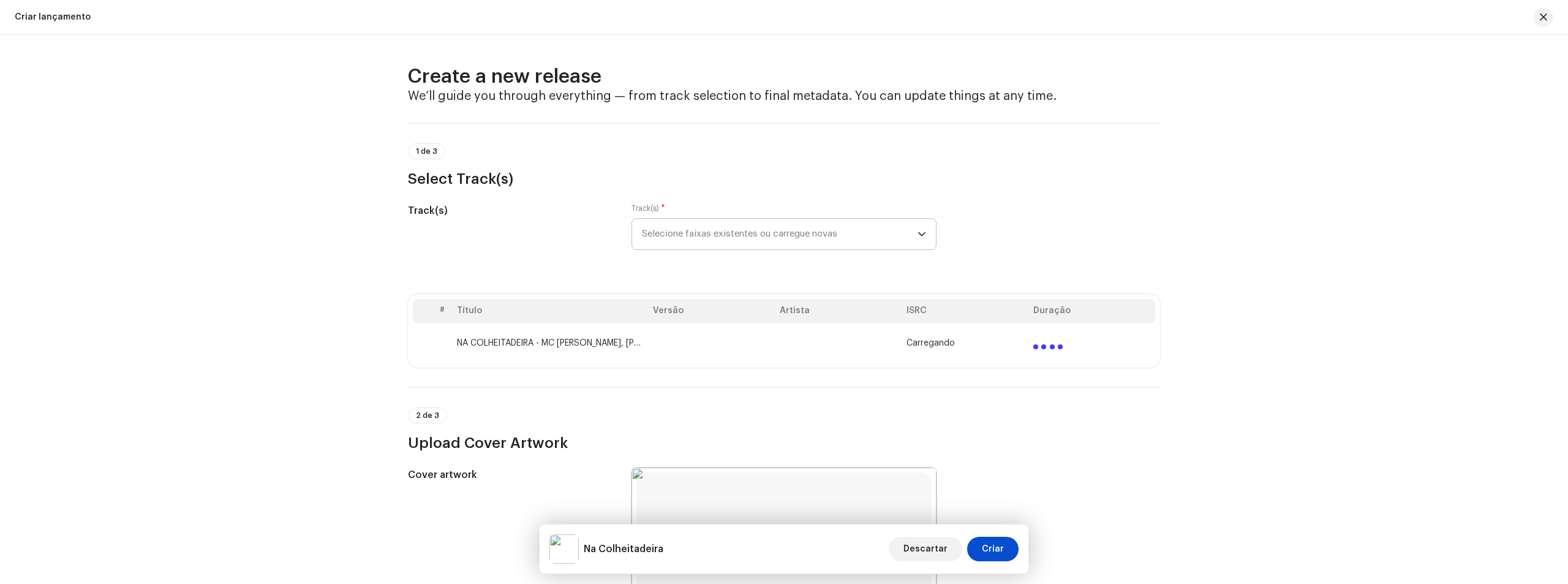
click at [1001, 344] on div "Carregando" at bounding box center [964, 344] width 117 height 10
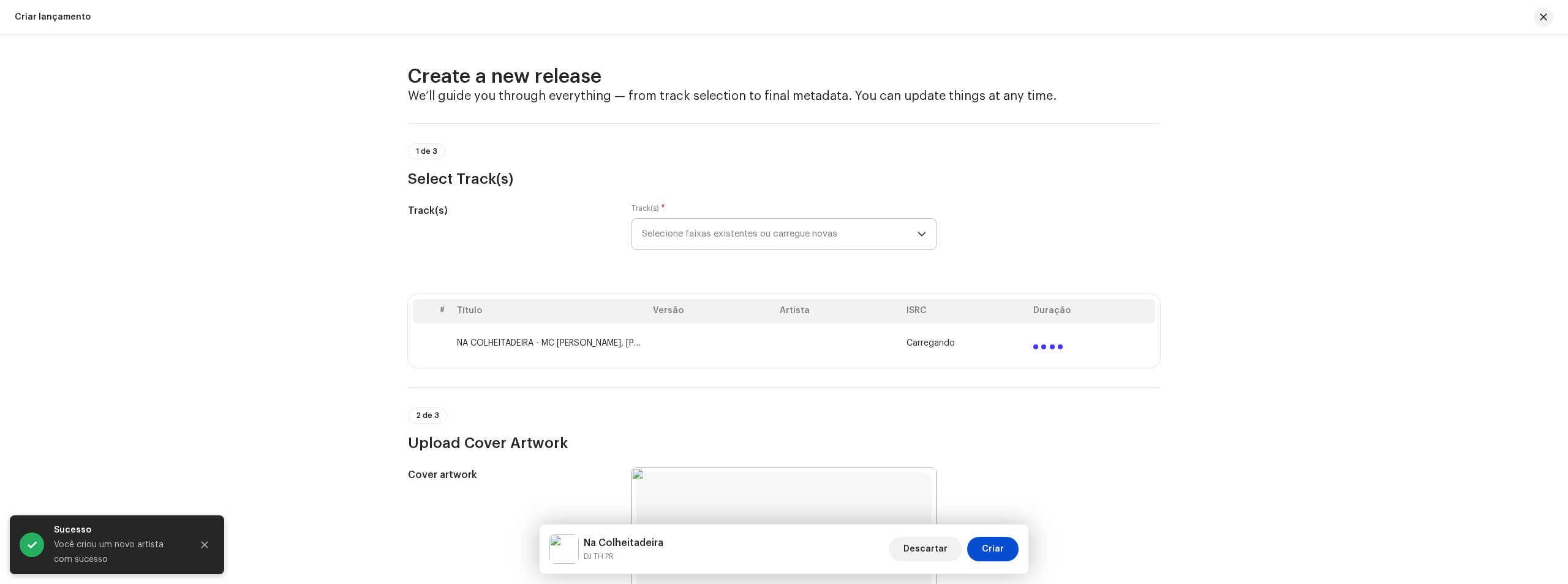
click at [925, 341] on span "Carregando" at bounding box center [930, 344] width 48 height 10
click at [914, 340] on span "Carregando" at bounding box center [930, 344] width 48 height 10
click at [1019, 346] on td "Carregando" at bounding box center [964, 343] width 126 height 39
click at [1002, 345] on div "Carregando" at bounding box center [964, 344] width 117 height 10
click at [965, 344] on div "Carregando" at bounding box center [964, 344] width 117 height 10
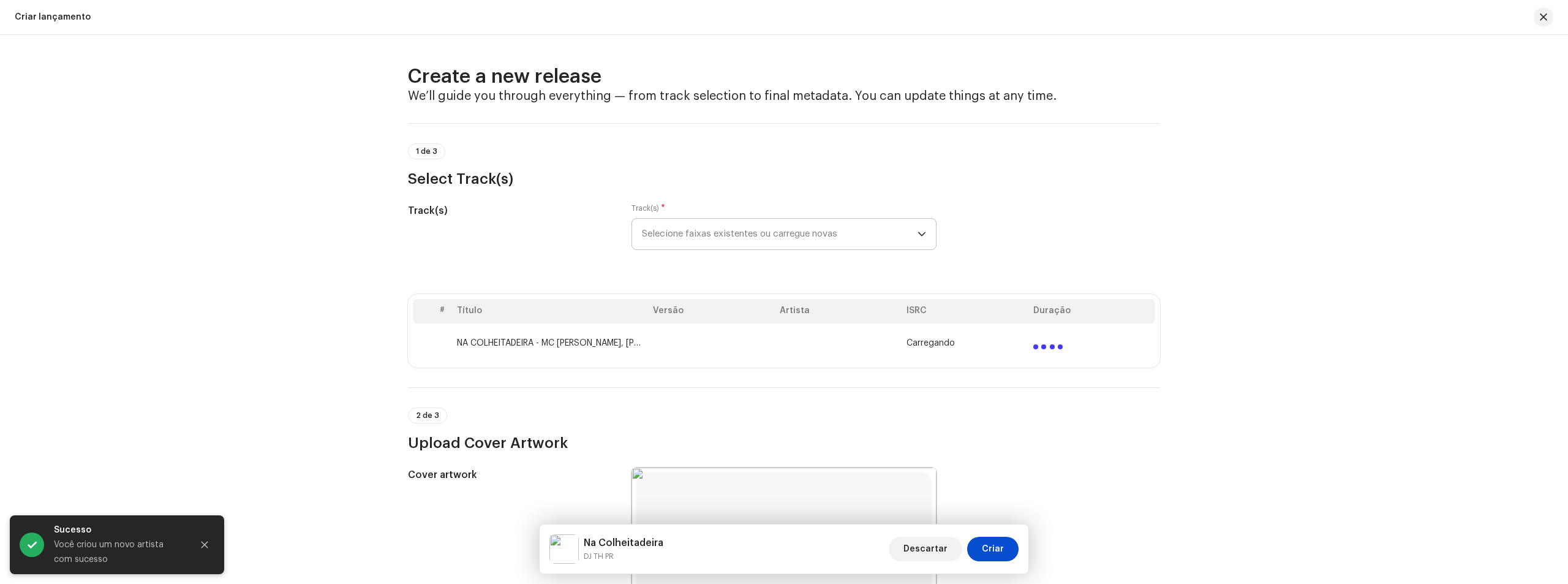
click at [939, 340] on span "Carregando" at bounding box center [930, 344] width 48 height 10
drag, startPoint x: 885, startPoint y: 334, endPoint x: 860, endPoint y: 334, distance: 25.0
click at [885, 334] on td at bounding box center [838, 343] width 126 height 39
click at [855, 329] on td at bounding box center [838, 343] width 126 height 39
click at [854, 329] on td at bounding box center [838, 343] width 126 height 39
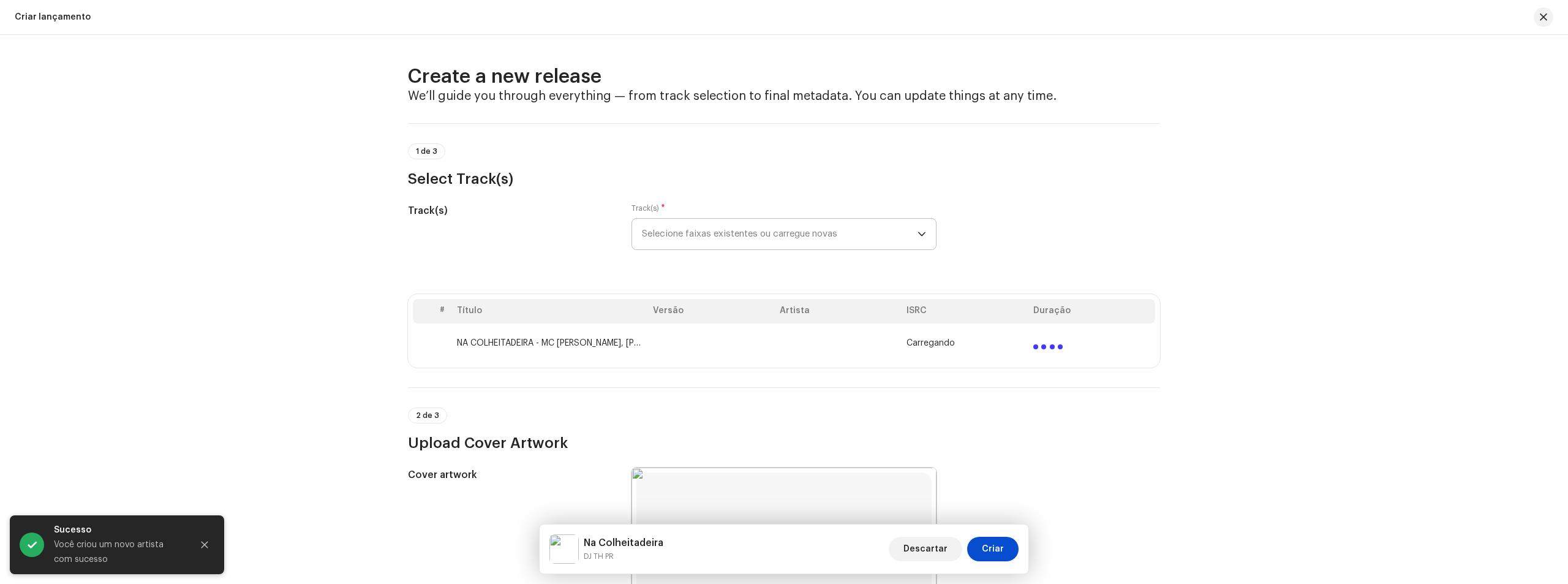
click at [850, 329] on td at bounding box center [838, 343] width 126 height 39
click at [845, 329] on td at bounding box center [838, 343] width 126 height 39
click at [846, 329] on td at bounding box center [838, 343] width 126 height 39
drag, startPoint x: 786, startPoint y: 210, endPoint x: 796, endPoint y: 233, distance: 25.1
click at [786, 212] on div "Track(s) * Selecione faixas existentes ou carregue novas" at bounding box center [783, 227] width 305 height 47
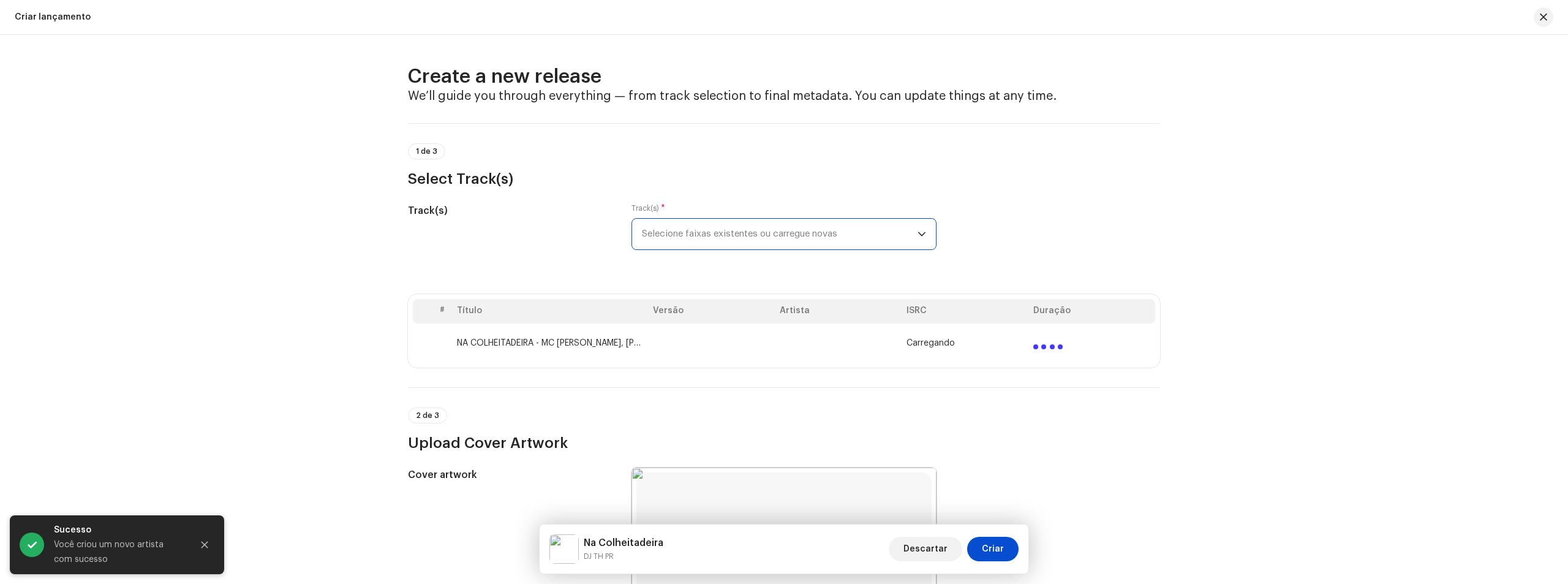
click at [795, 236] on span "Selecione faixas existentes ou carregue novas" at bounding box center [779, 234] width 275 height 31
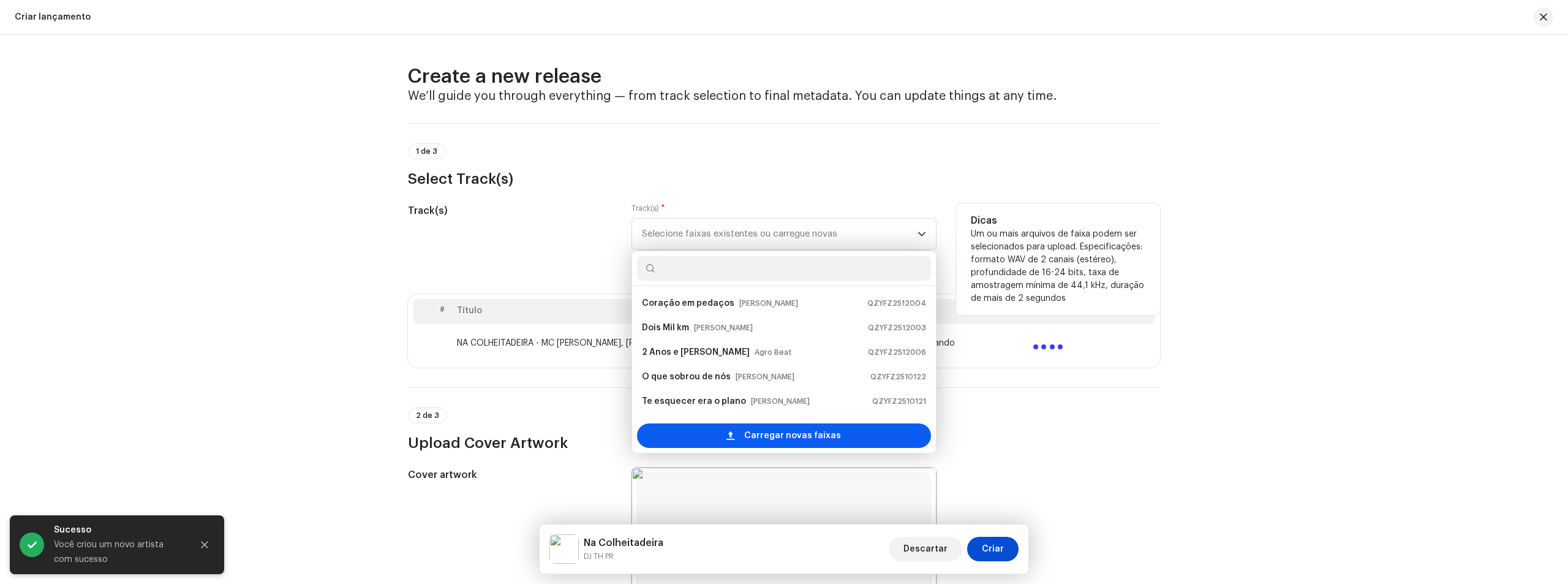
scroll to position [20, 0]
click at [796, 443] on span "Carregar novas faixas" at bounding box center [792, 435] width 96 height 24
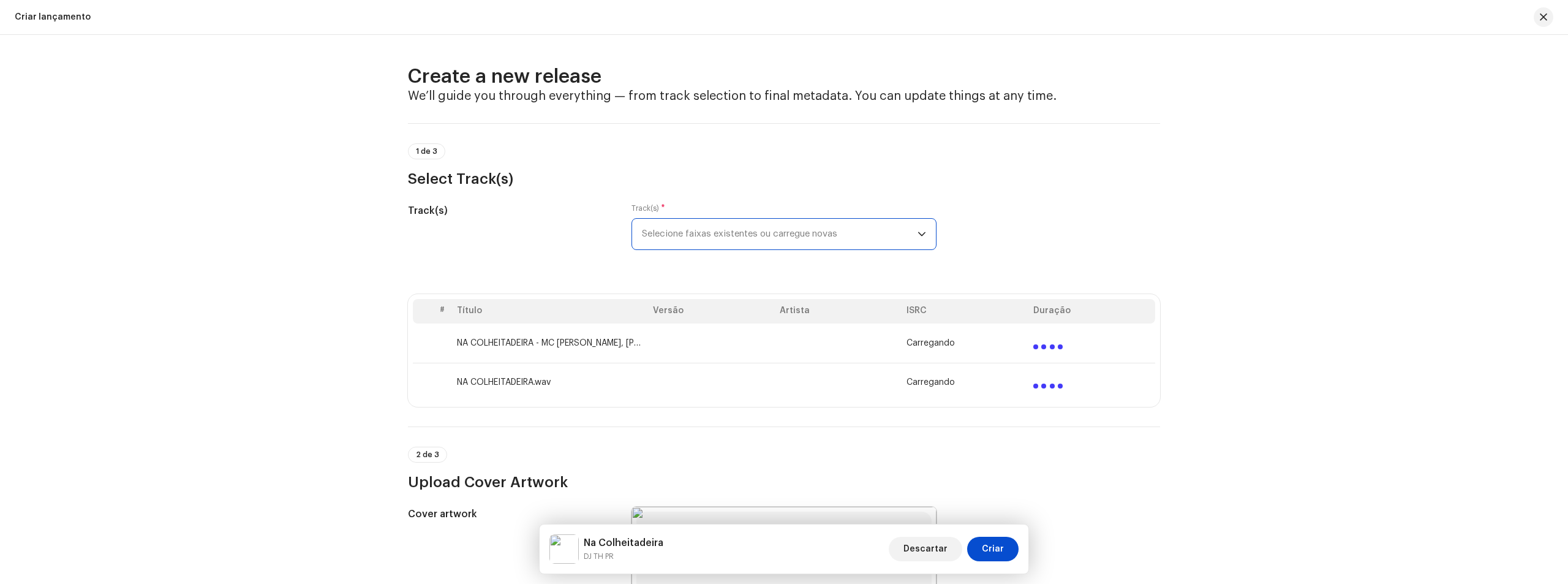
click at [1021, 364] on td "Carregando" at bounding box center [964, 382] width 126 height 39
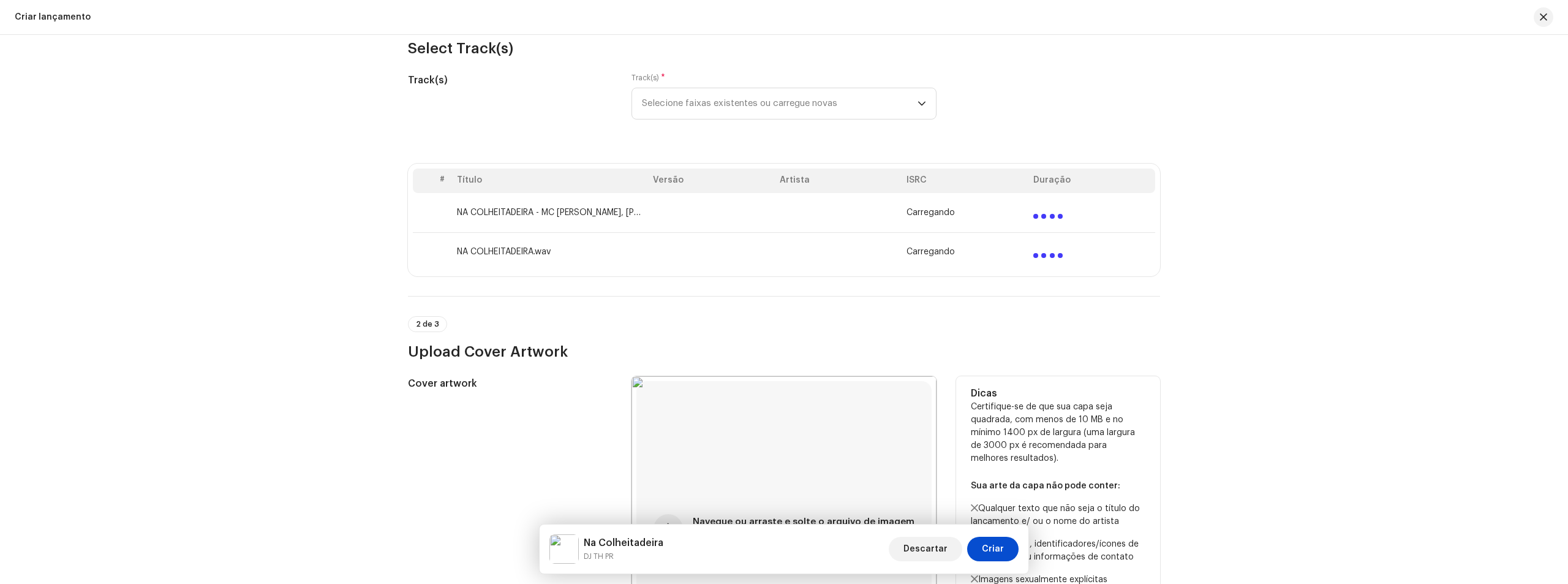
scroll to position [0, 0]
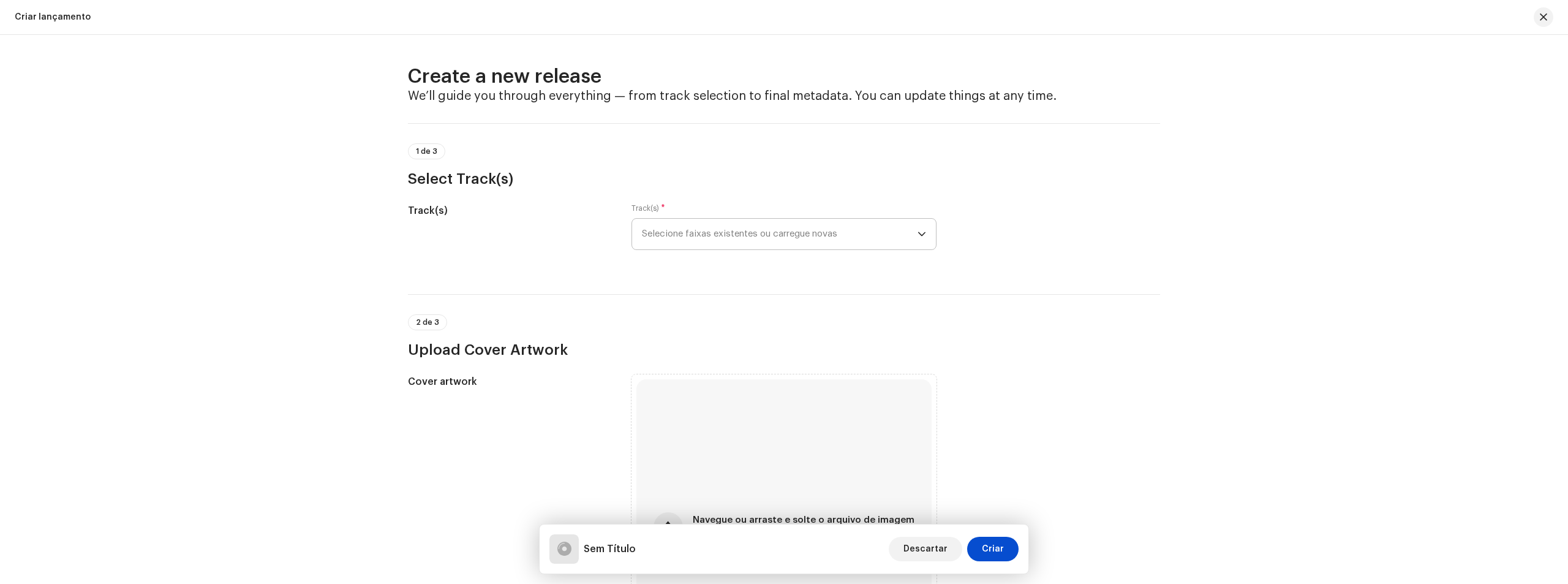
click at [834, 238] on span "Selecione faixas existentes ou carregue novas" at bounding box center [779, 234] width 275 height 31
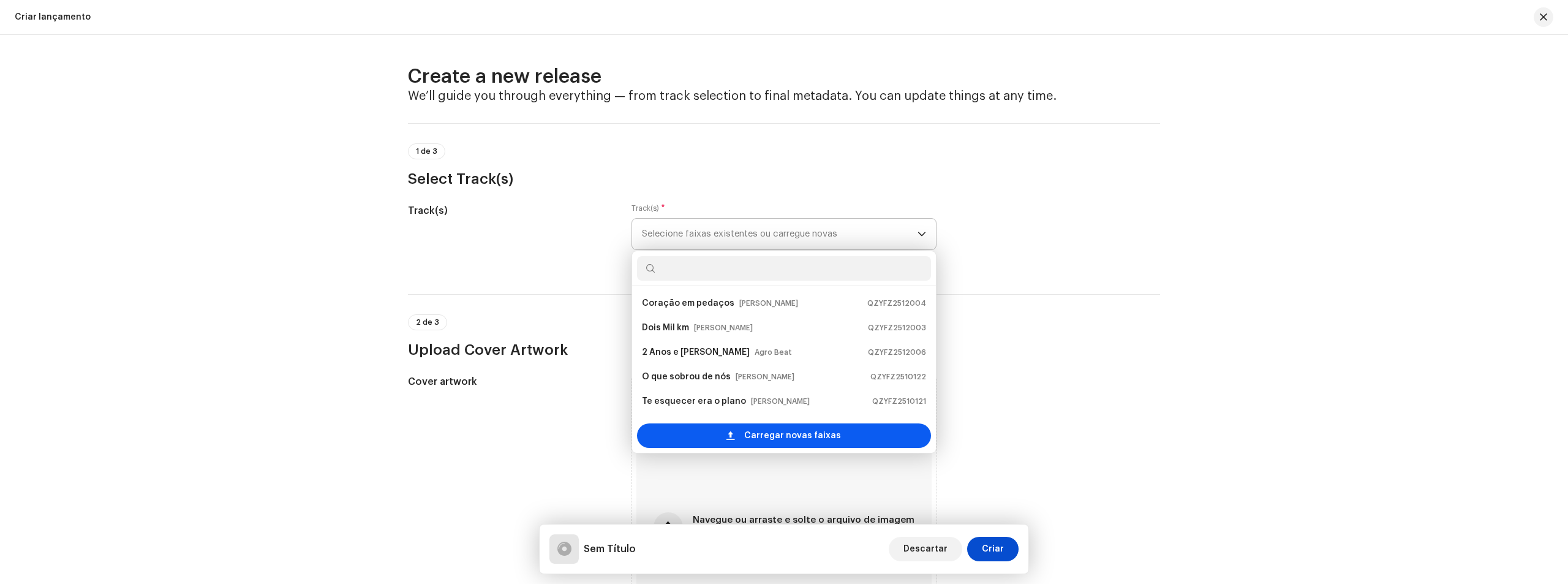
scroll to position [20, 0]
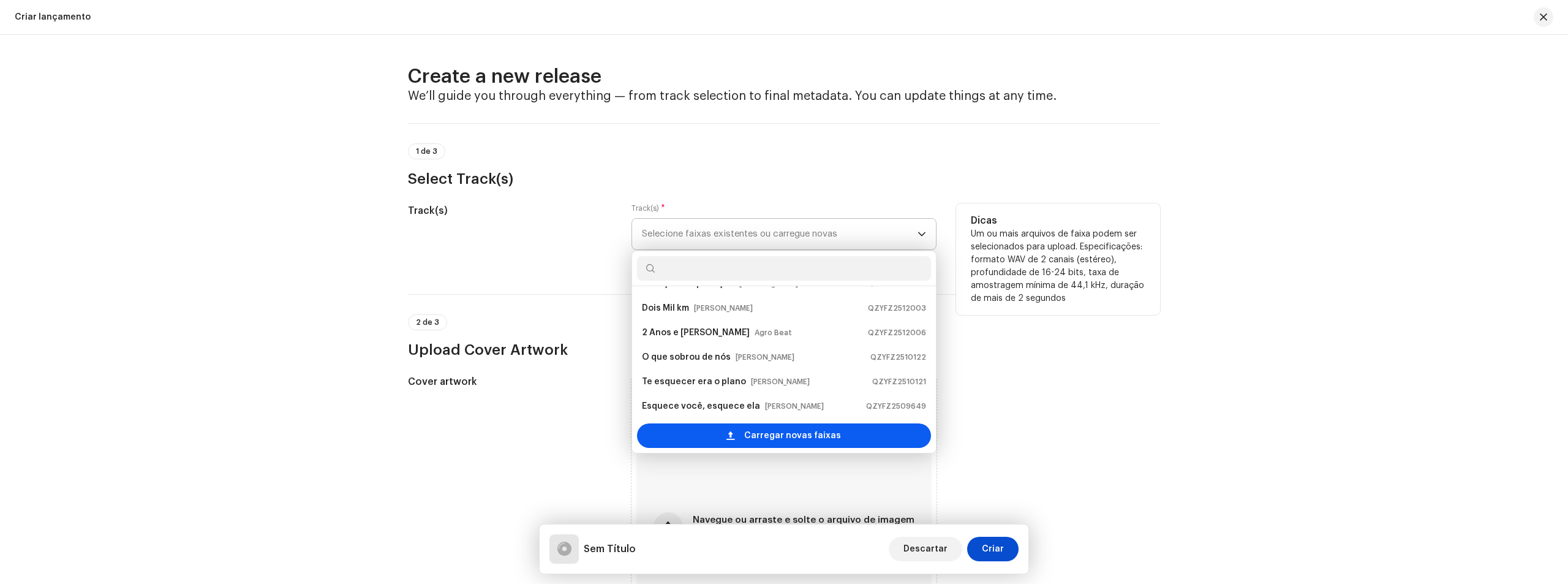
click at [772, 428] on span "Carregar novas faixas" at bounding box center [792, 435] width 96 height 24
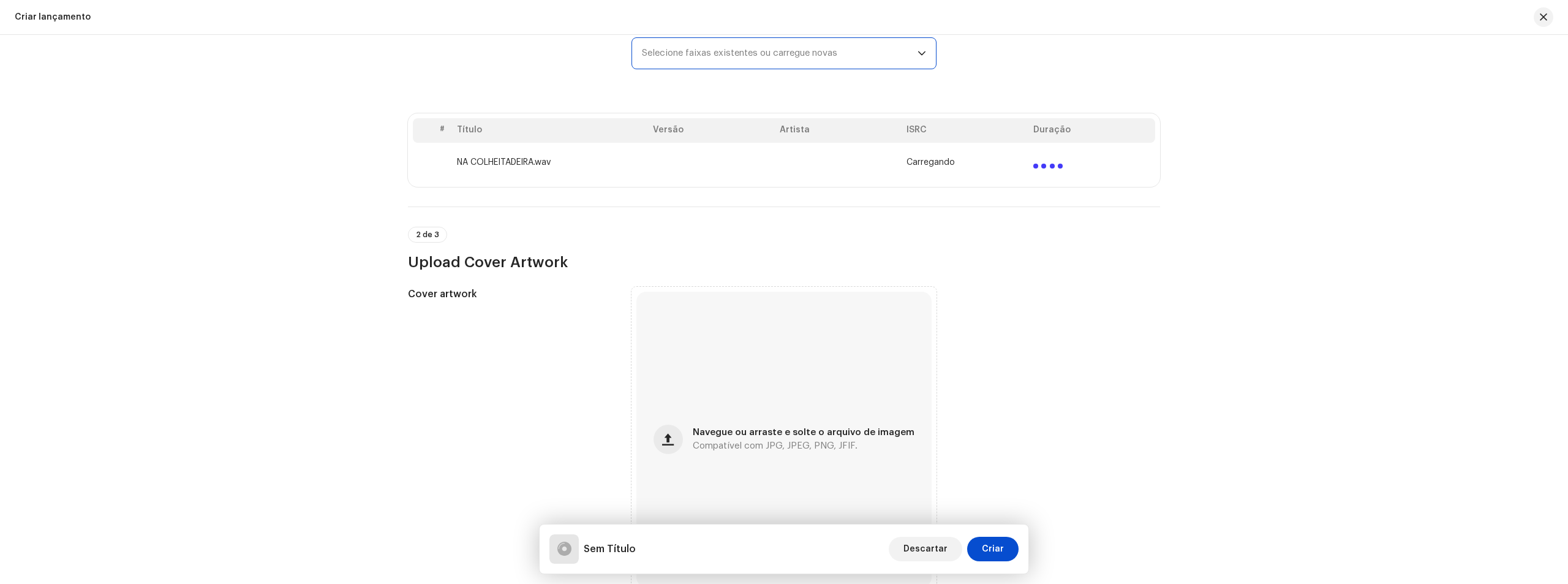
scroll to position [0, 0]
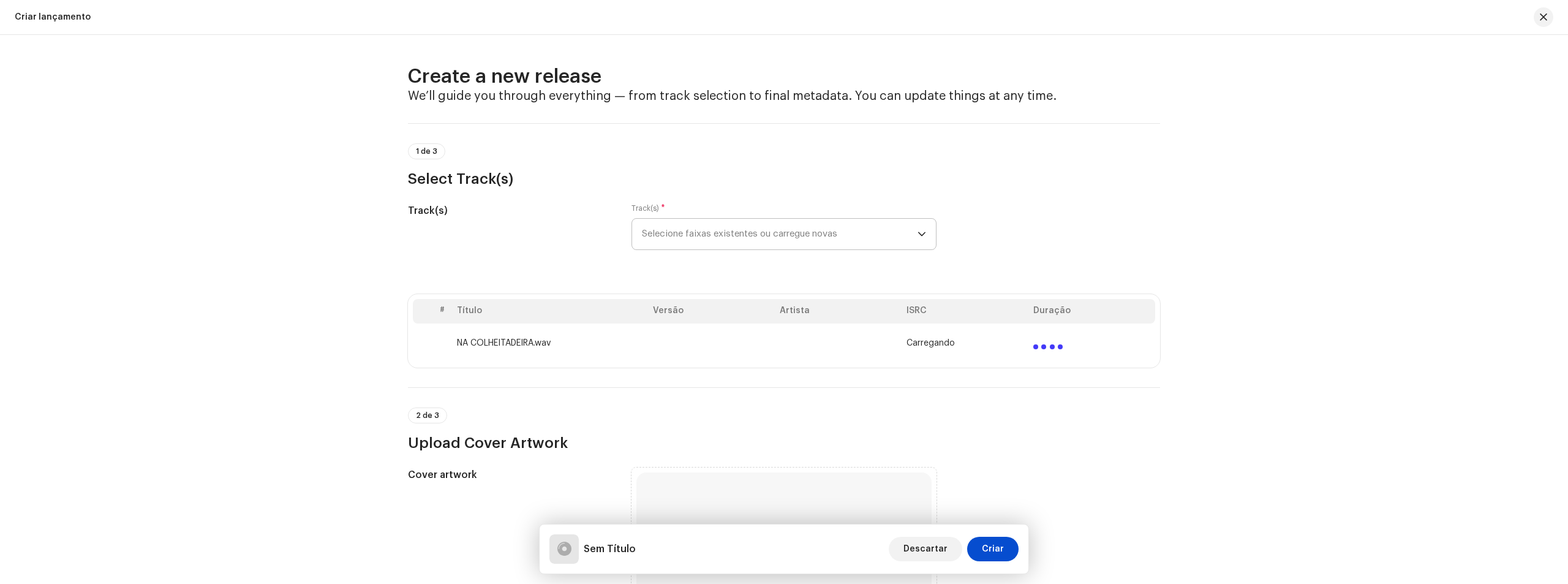
click at [954, 354] on td "Carregando" at bounding box center [964, 343] width 126 height 39
click at [942, 349] on td "Carregando" at bounding box center [964, 343] width 126 height 39
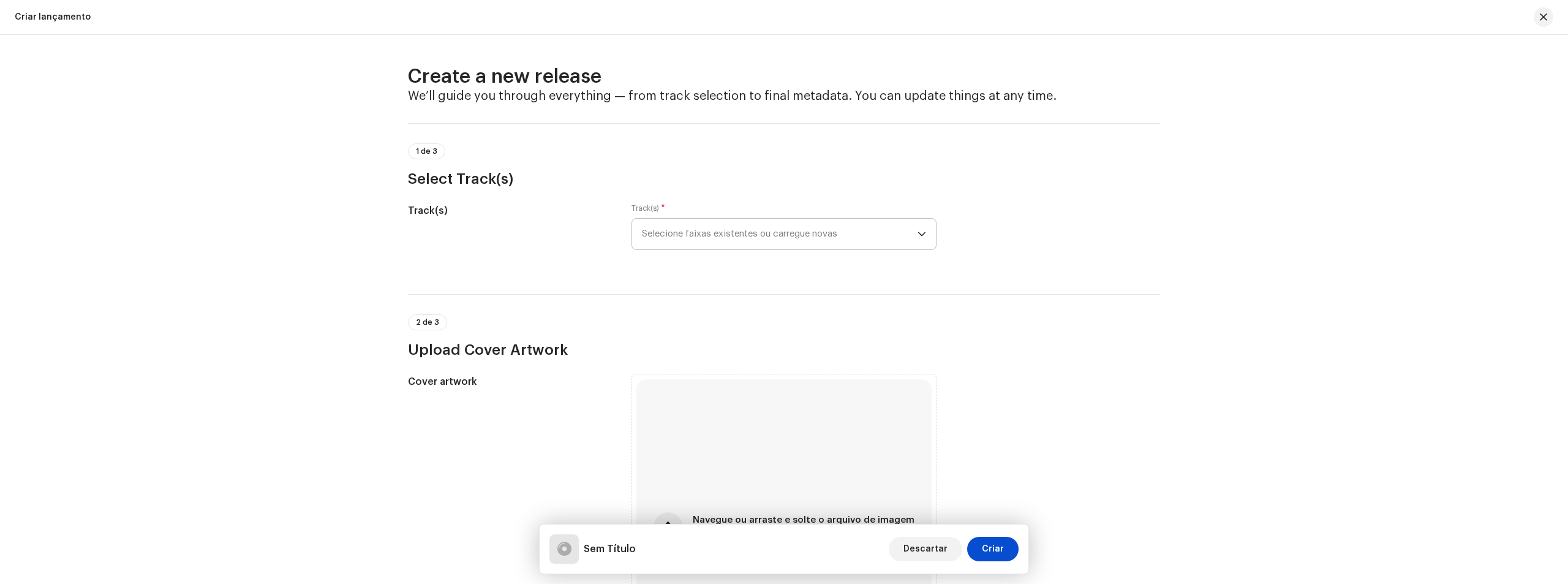
click at [702, 233] on span "Selecione faixas existentes ou carregue novas" at bounding box center [779, 234] width 275 height 31
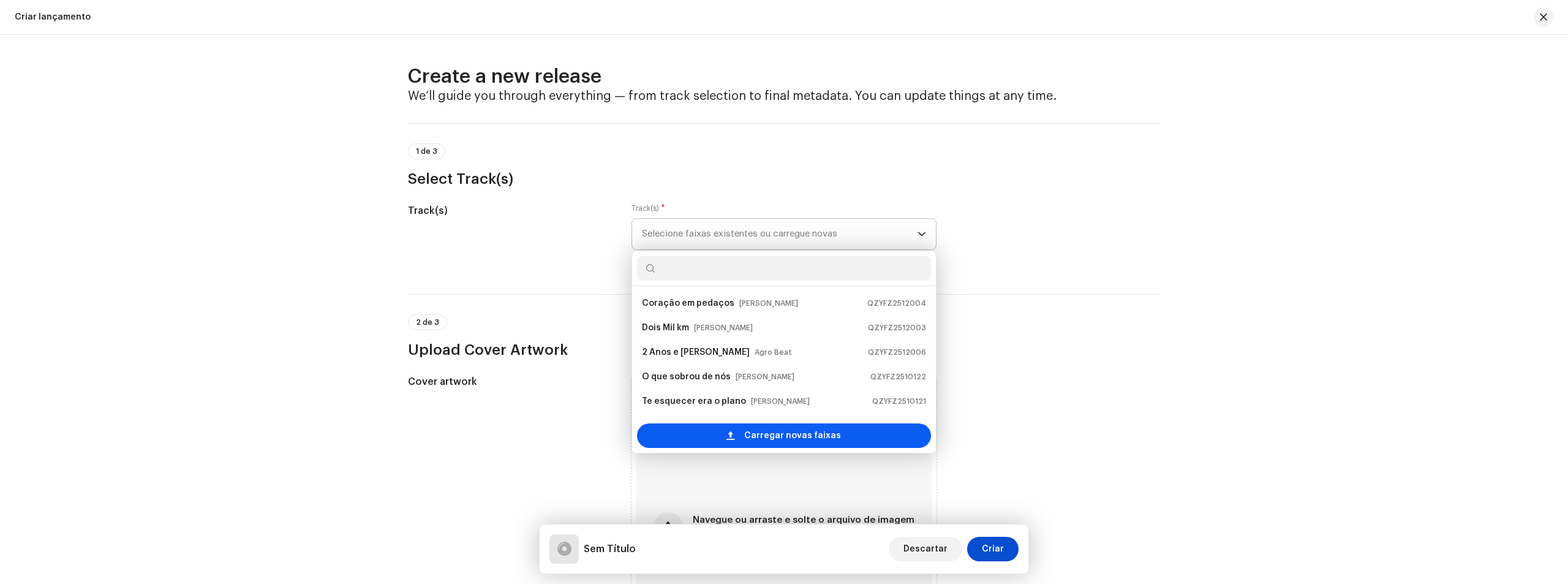
scroll to position [20, 0]
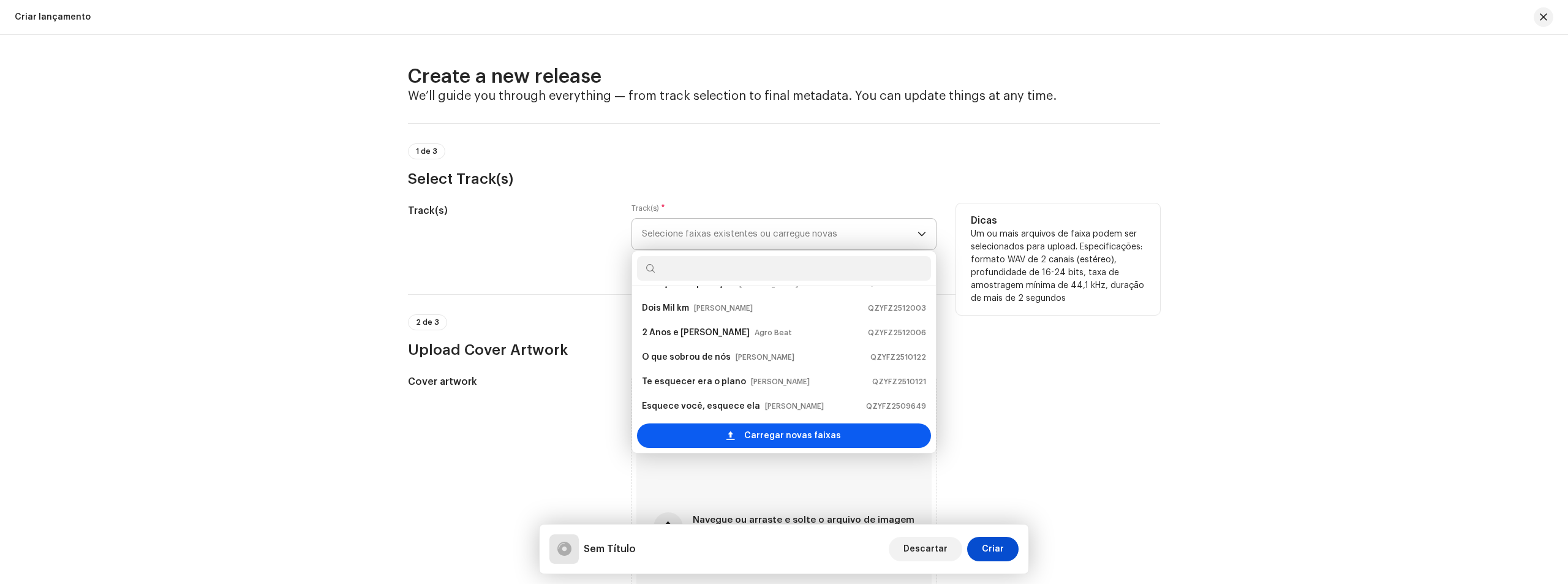
click at [762, 446] on span "Carregar novas faixas" at bounding box center [792, 435] width 96 height 24
